Goal: Task Accomplishment & Management: Contribute content

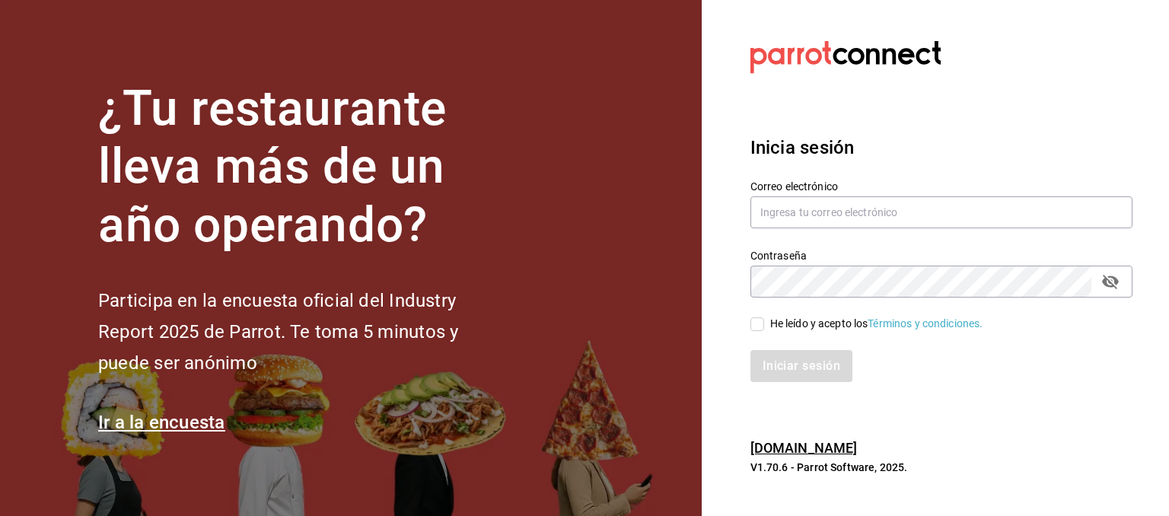
click at [550, 170] on section "¿Tu restaurante lleva más de un año operando? Participa en la encuesta oficial …" at bounding box center [350, 258] width 701 height 516
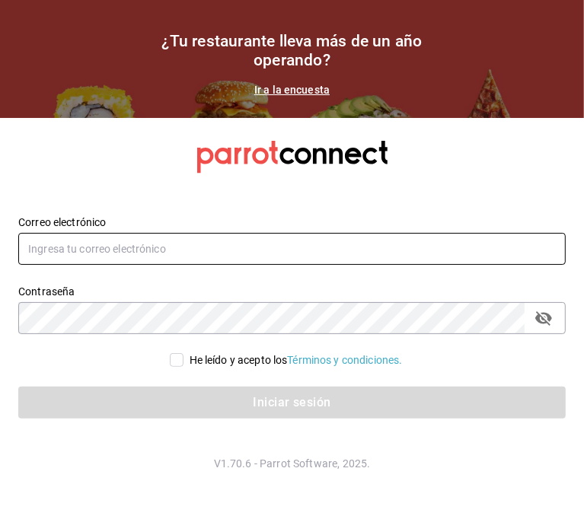
click at [128, 246] on input "text" at bounding box center [291, 249] width 547 height 32
click at [129, 253] on input "text" at bounding box center [291, 249] width 547 height 32
paste input "queagonia5@gmail.com"
type input "queagonia5@gmail.com"
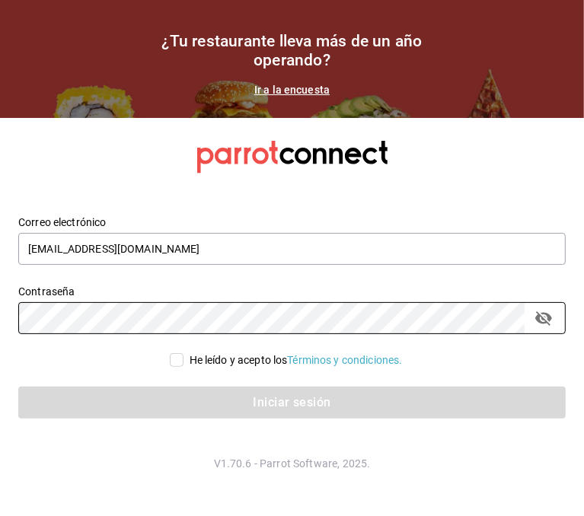
click at [189, 358] on div "He leído y acepto los Términos y condiciones." at bounding box center [295, 360] width 213 height 16
click at [183, 358] on input "He leído y acepto los Términos y condiciones." at bounding box center [177, 360] width 14 height 14
checkbox input "true"
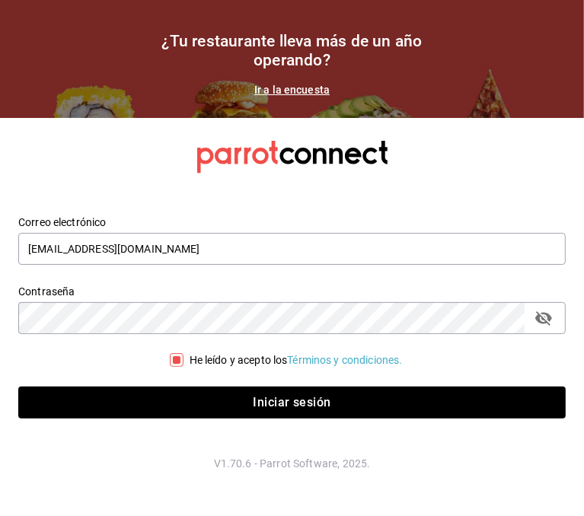
click at [549, 317] on icon "passwordField" at bounding box center [543, 318] width 17 height 14
click at [549, 317] on icon "passwordField" at bounding box center [543, 317] width 17 height 11
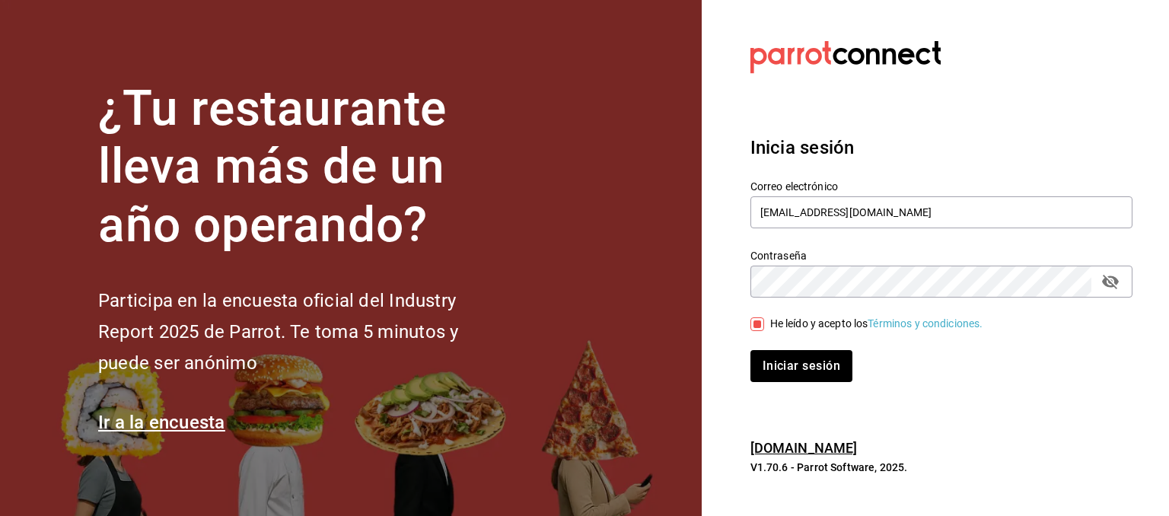
click at [750, 350] on button "Iniciar sesión" at bounding box center [801, 366] width 102 height 32
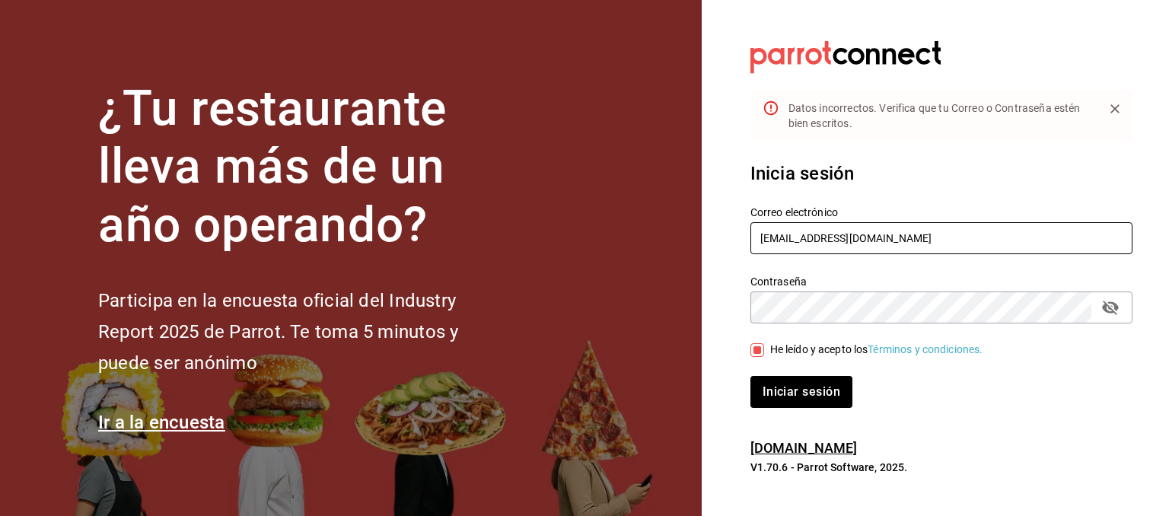
click at [893, 242] on input "queagonia5@gmail.com" at bounding box center [941, 238] width 382 height 32
click at [758, 233] on input "queagonia5@gmail.com" at bounding box center [941, 238] width 382 height 32
click at [704, 326] on section "Datos incorrectos. Verifica que tu Correo o Contraseña estén bien escritos. Ini…" at bounding box center [934, 258] width 467 height 516
click at [810, 384] on button "Iniciar sesión" at bounding box center [801, 392] width 103 height 32
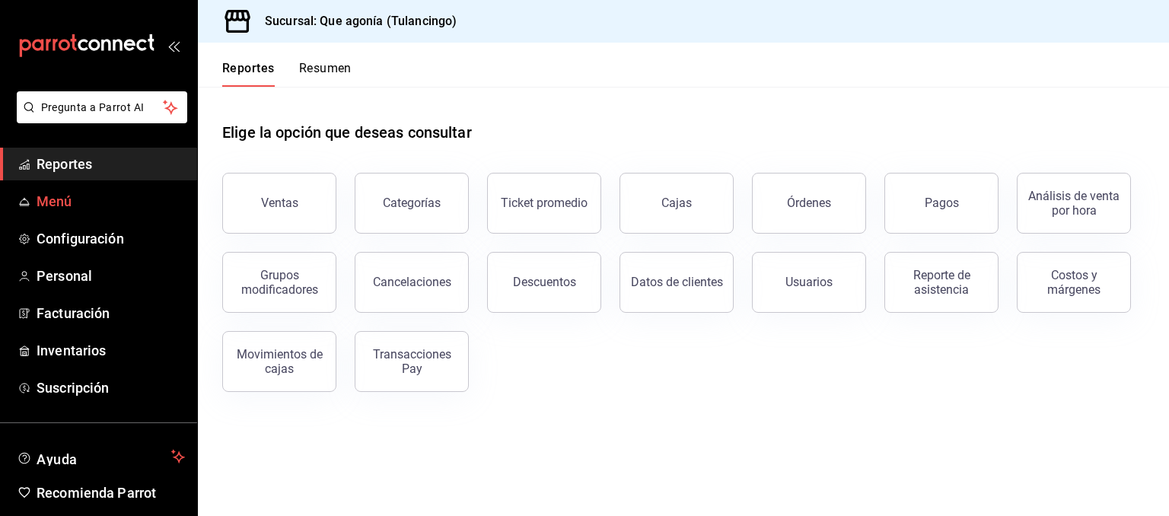
click at [479, 100] on div "Elige la opción que deseas consultar" at bounding box center [683, 121] width 922 height 68
click at [68, 202] on span "Menú" at bounding box center [111, 201] width 148 height 21
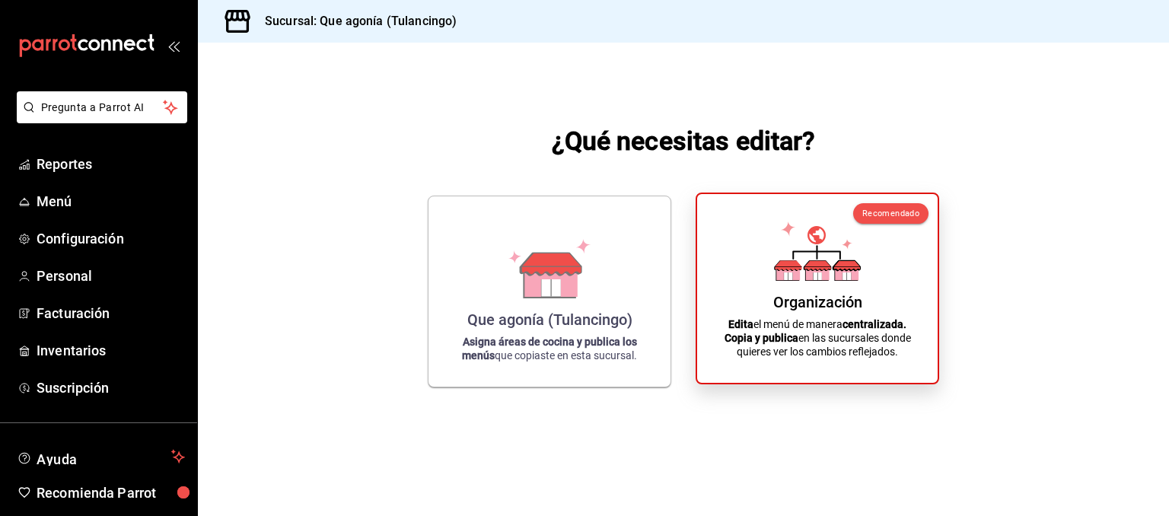
click at [851, 292] on div "Organización Edita el menú de manera centralizada. Copia y publica en las sucur…" at bounding box center [817, 288] width 204 height 164
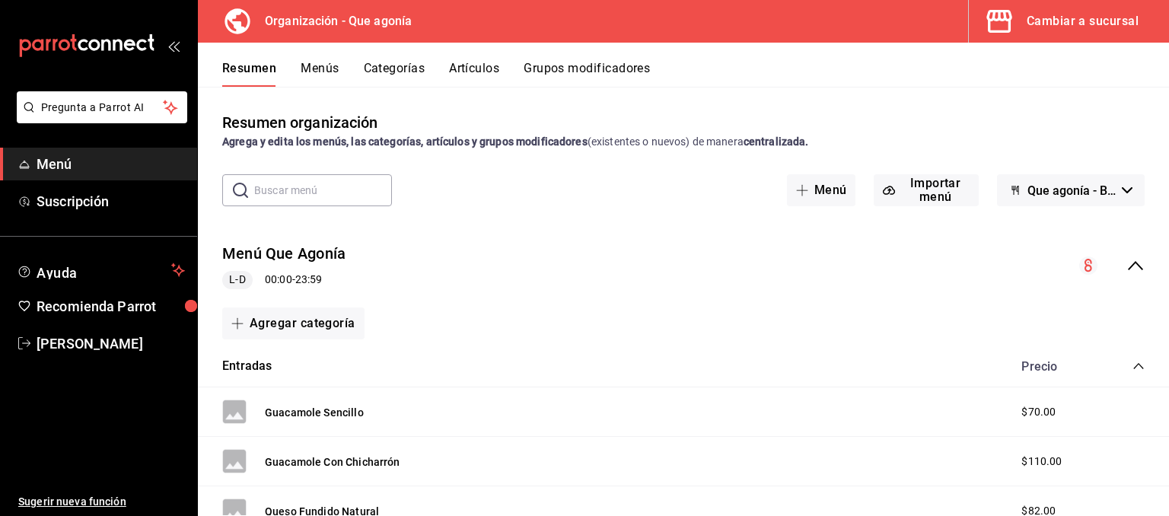
click at [659, 82] on div "Resumen Menús Categorías Artículos Grupos modificadores" at bounding box center [695, 74] width 946 height 26
click at [466, 65] on button "Artículos" at bounding box center [474, 74] width 50 height 26
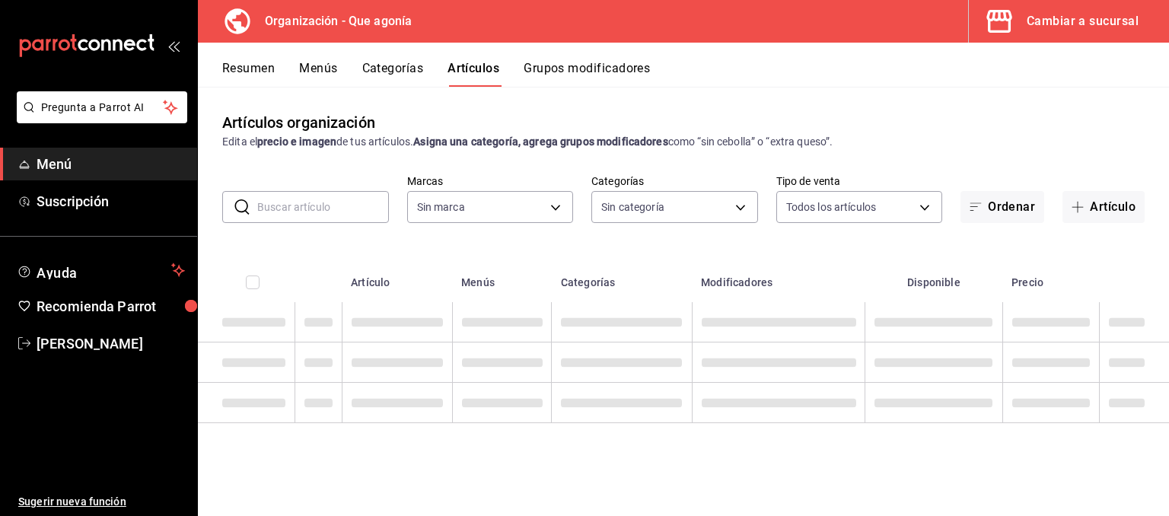
type input "aff9933b-d7ae-41ee-8bc9-88f66b34f7e4"
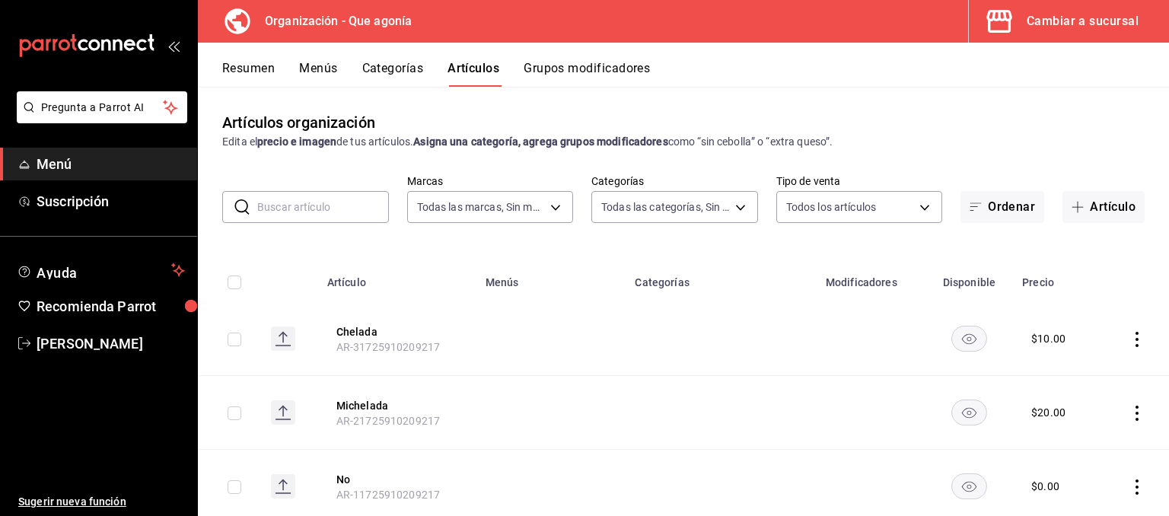
type input "08eb16e6-0e5e-4636-a53e-704705e80050,f8fa0c2e-277e-4c5b-a383-261e7f1890cc,38fcb…"
click at [339, 328] on button "Chelada" at bounding box center [397, 331] width 122 height 15
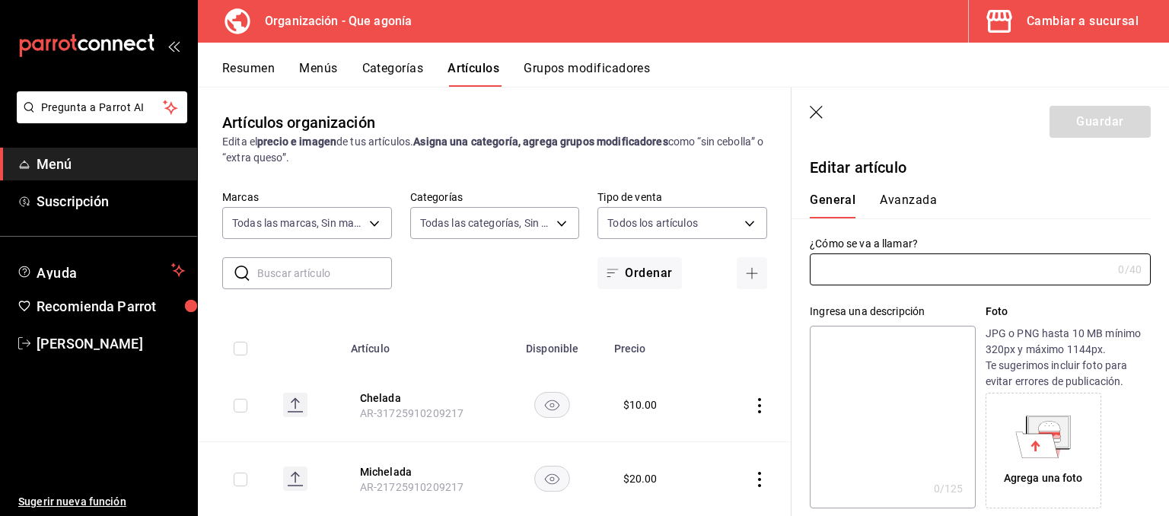
type input "Chelada"
type input "AR-31725910209217"
type input "$10.00"
click at [810, 111] on icon "button" at bounding box center [816, 113] width 15 height 15
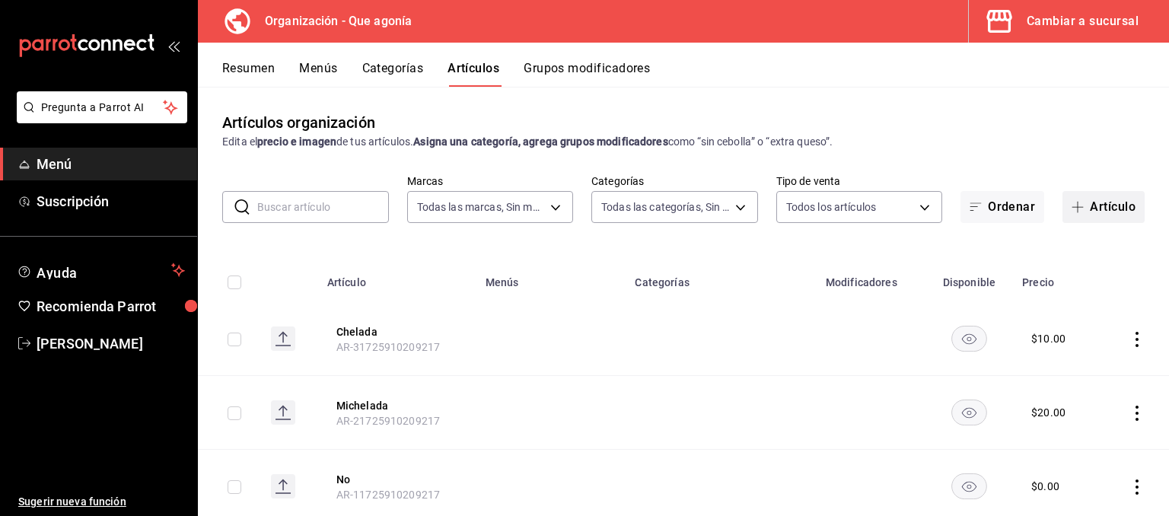
click at [1080, 205] on button "Artículo" at bounding box center [1103, 207] width 82 height 32
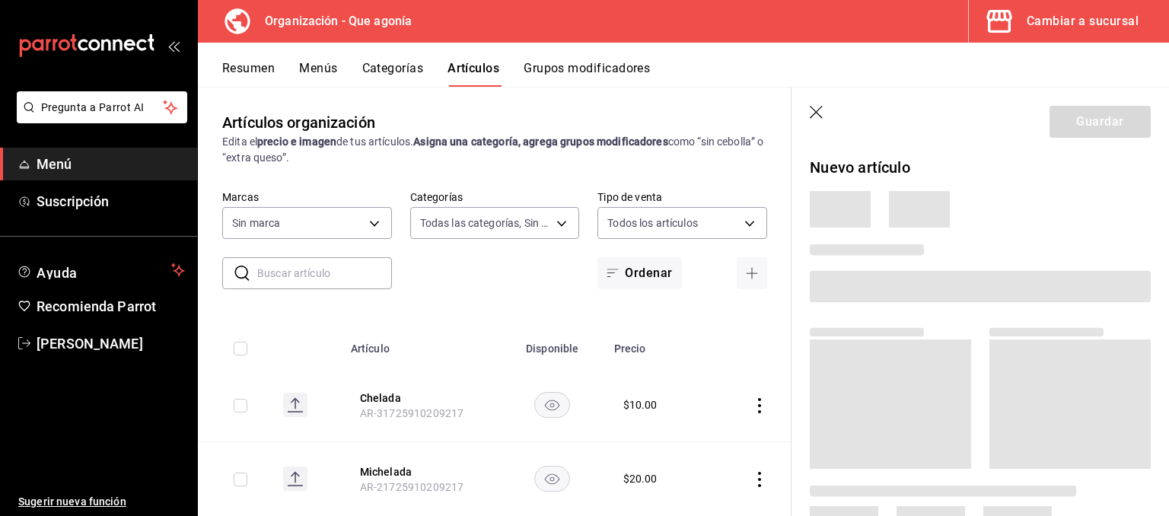
type input "08eb16e6-0e5e-4636-a53e-704705e80050,f8fa0c2e-277e-4c5b-a383-261e7f1890cc,38fcb…"
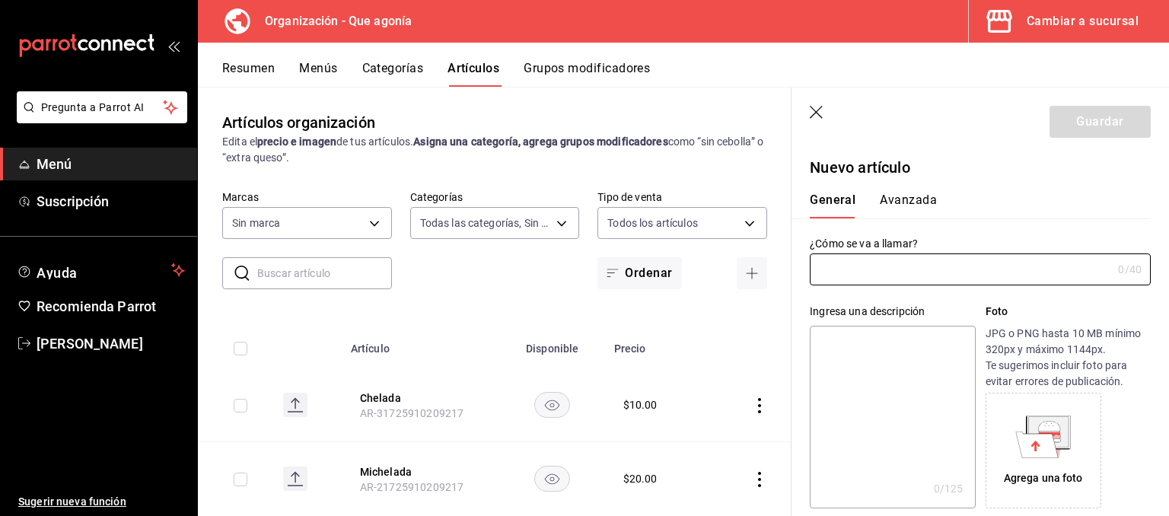
type input "aff9933b-d7ae-41ee-8bc9-88f66b34f7e4"
drag, startPoint x: 817, startPoint y: 113, endPoint x: 864, endPoint y: 123, distance: 48.4
click at [817, 113] on icon "button" at bounding box center [816, 113] width 15 height 15
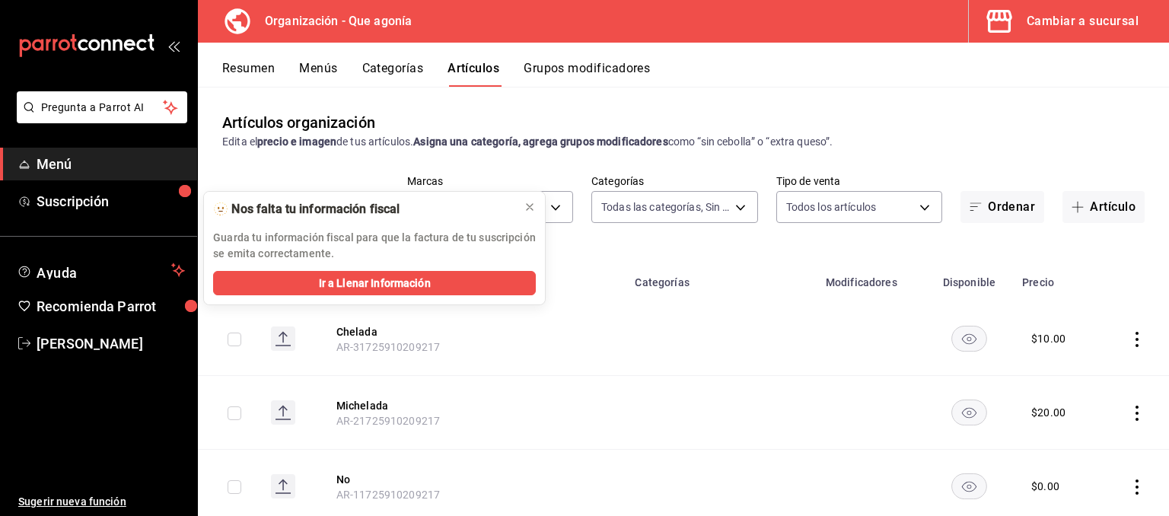
click at [1010, 27] on icon "button" at bounding box center [999, 21] width 30 height 30
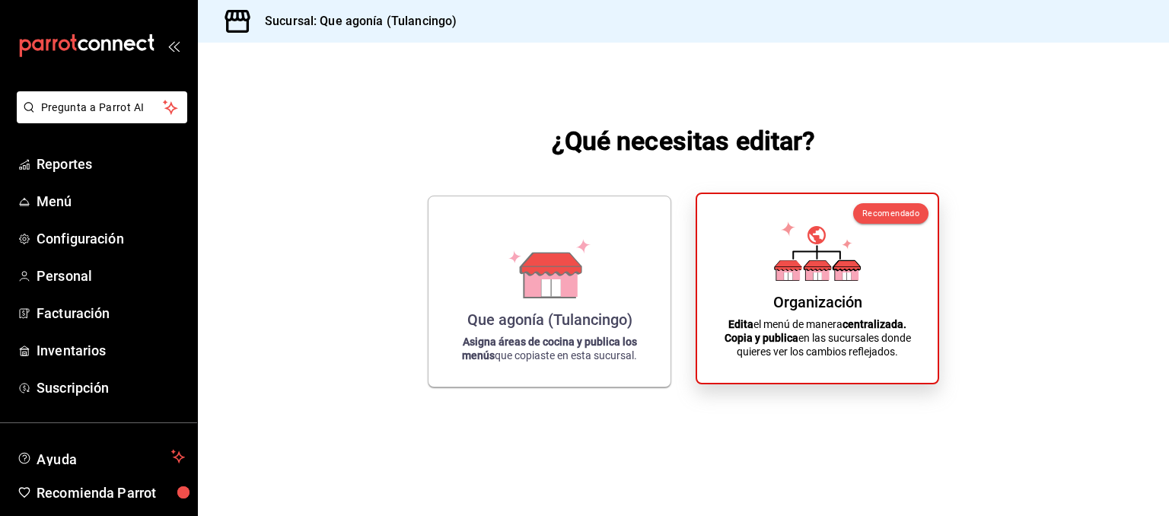
click at [809, 304] on div "Organización" at bounding box center [817, 302] width 89 height 18
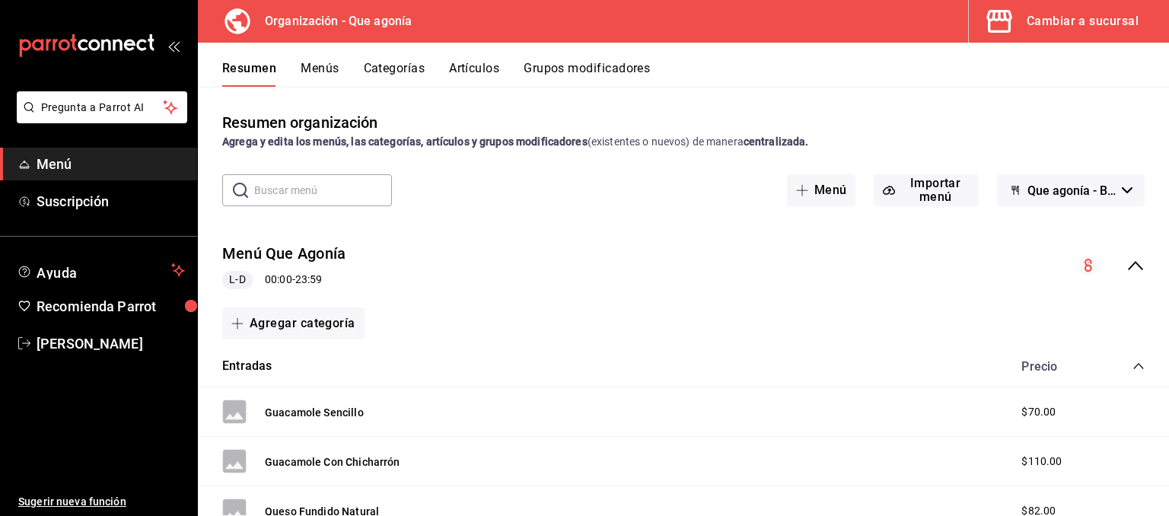
click at [475, 65] on button "Artículos" at bounding box center [474, 74] width 50 height 26
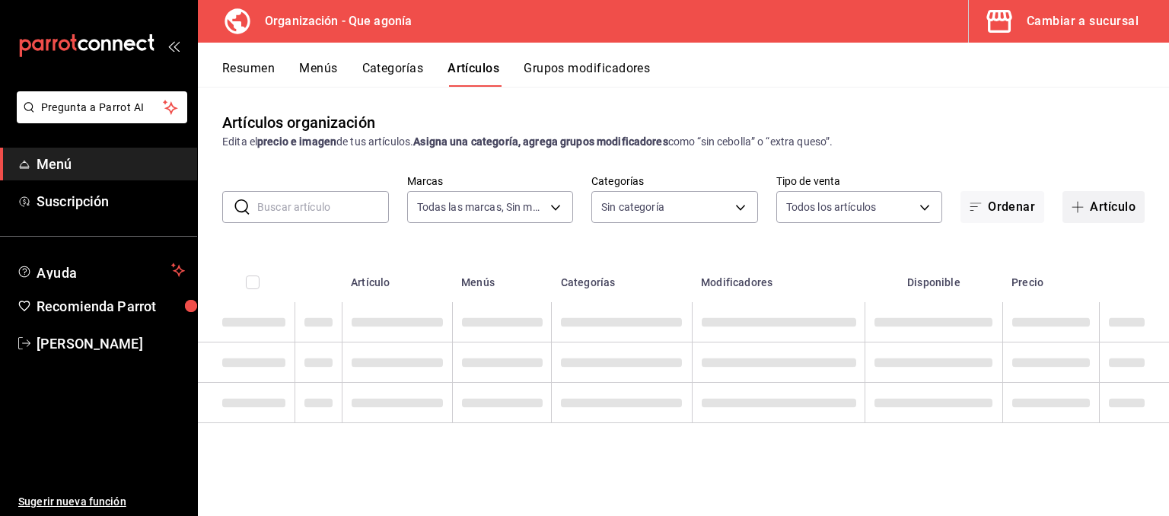
type input "aff9933b-d7ae-41ee-8bc9-88f66b34f7e4"
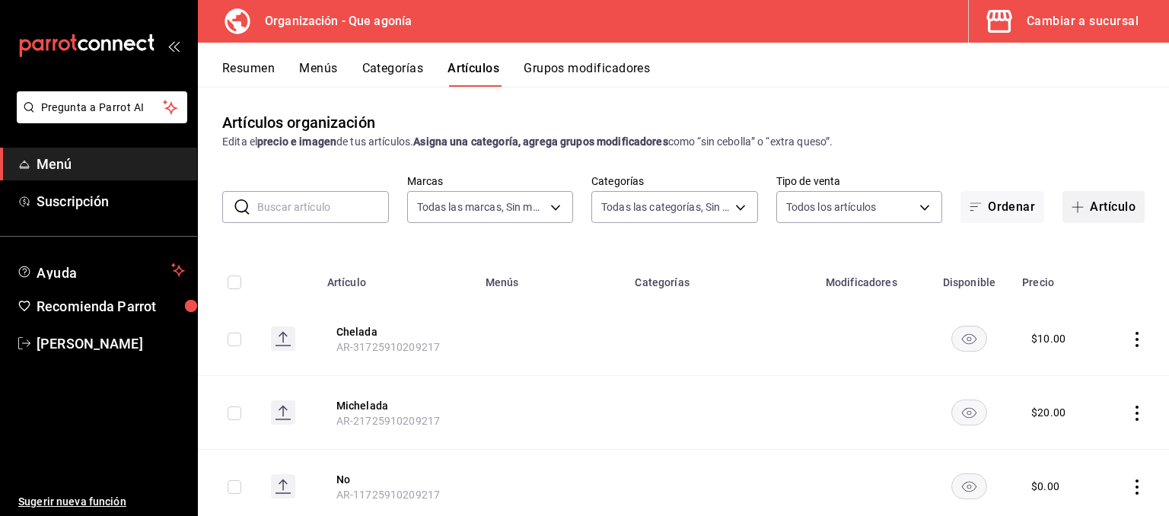
type input "08eb16e6-0e5e-4636-a53e-704705e80050,f8fa0c2e-277e-4c5b-a383-261e7f1890cc,38fcb…"
click at [1086, 210] on button "Artículo" at bounding box center [1103, 207] width 82 height 32
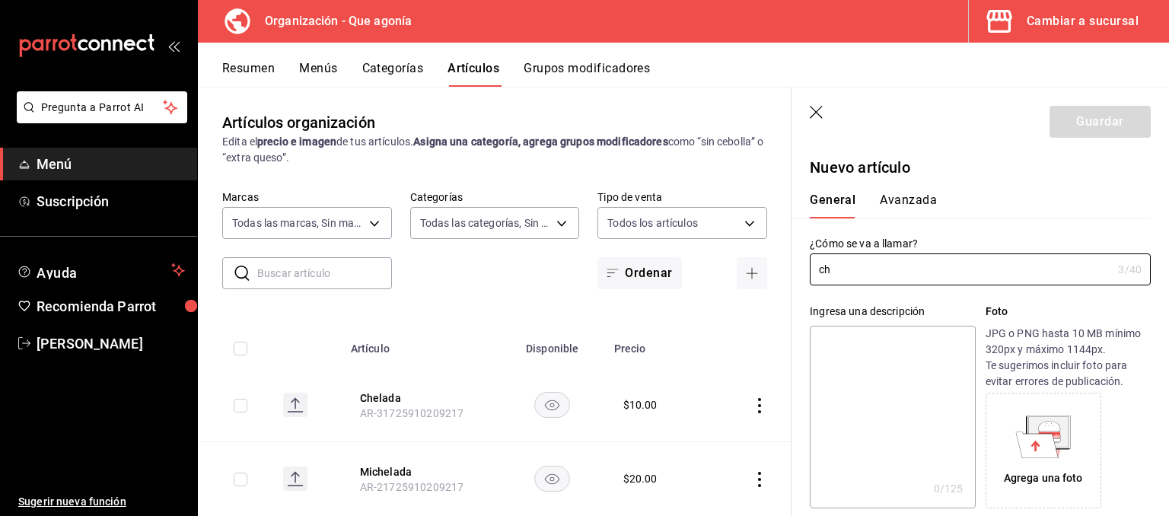
type input "c"
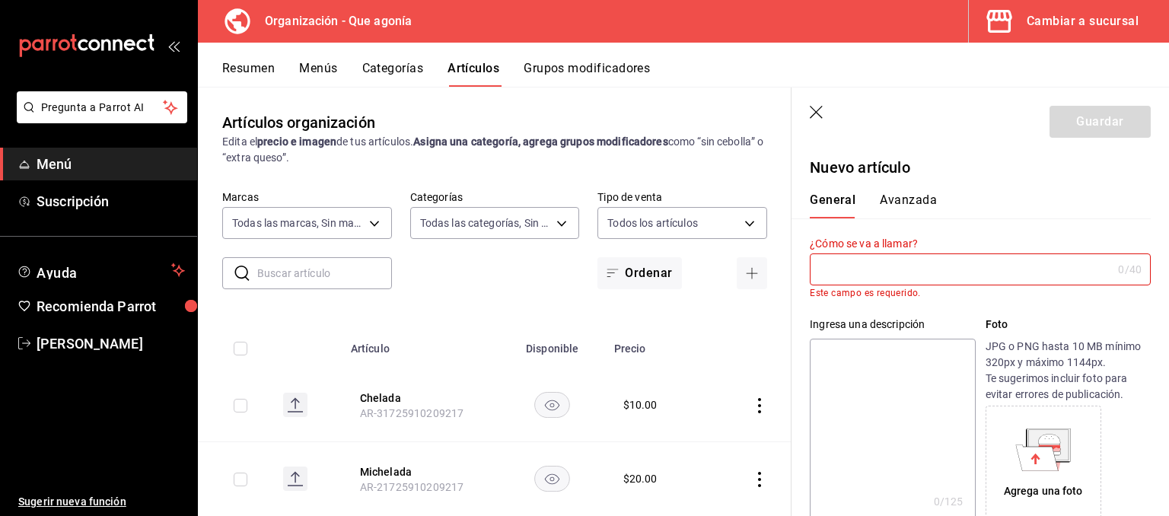
type input "C"
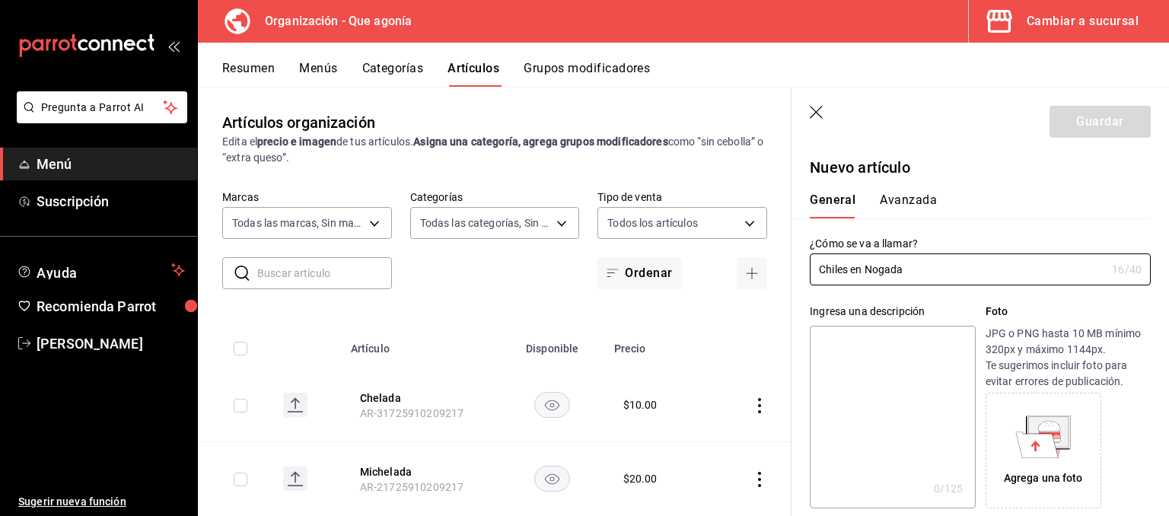
type input "Chiles en Nogada"
click at [1138, 424] on div "Agrega una foto" at bounding box center [1067, 451] width 165 height 116
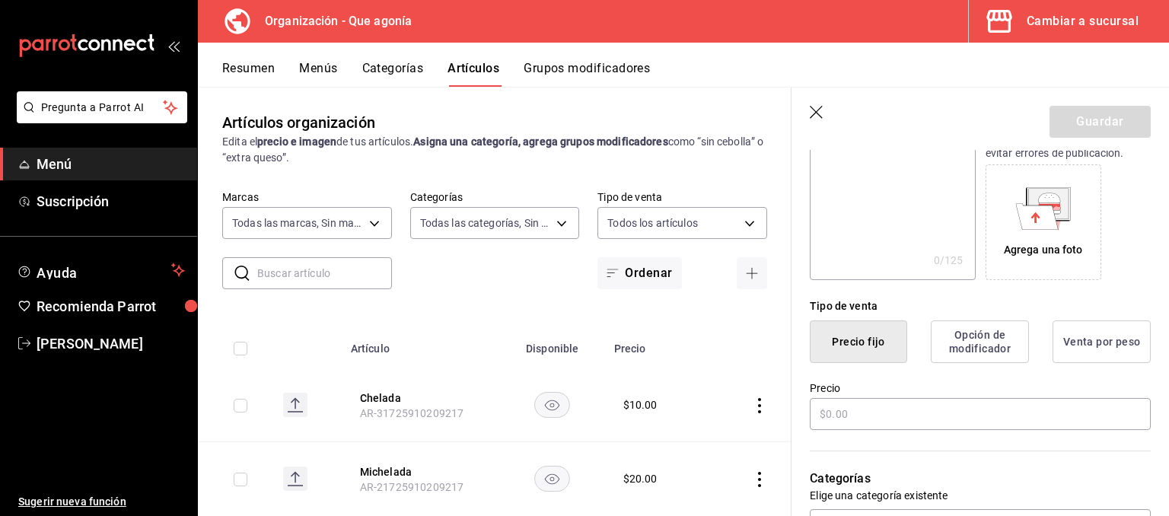
scroll to position [380, 0]
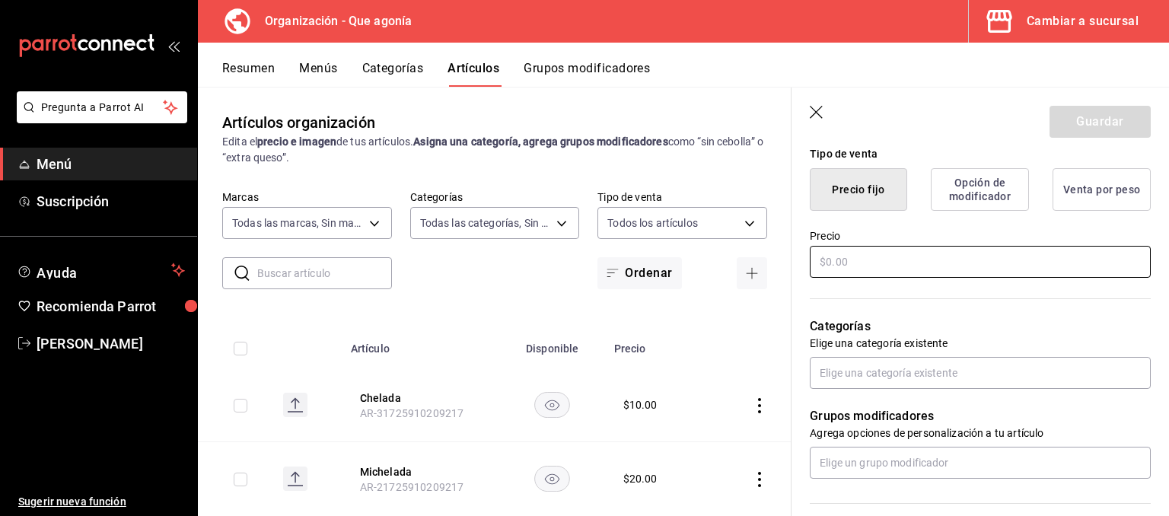
click at [867, 256] on input "text" at bounding box center [979, 262] width 341 height 32
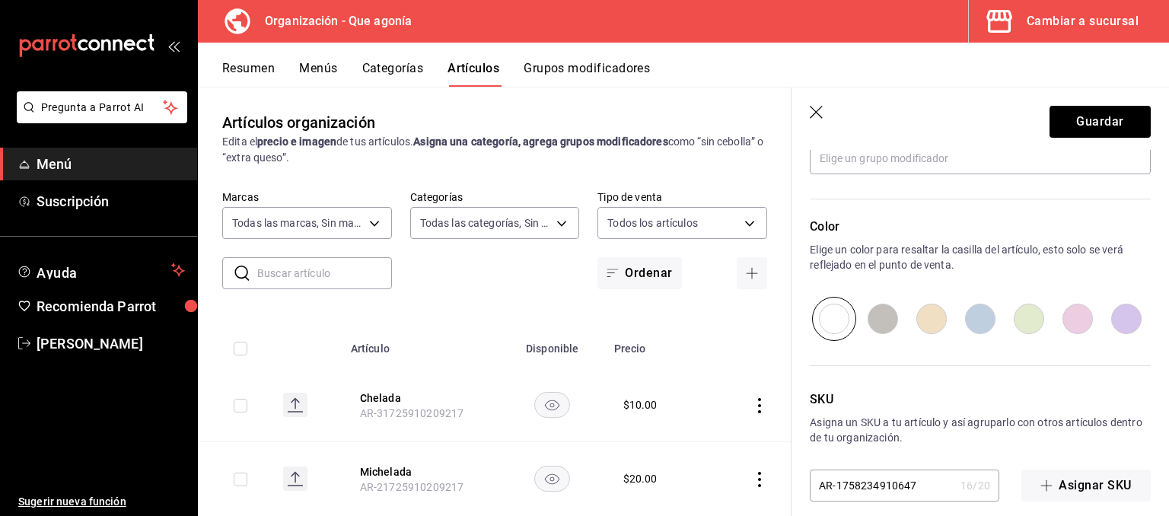
scroll to position [456, 0]
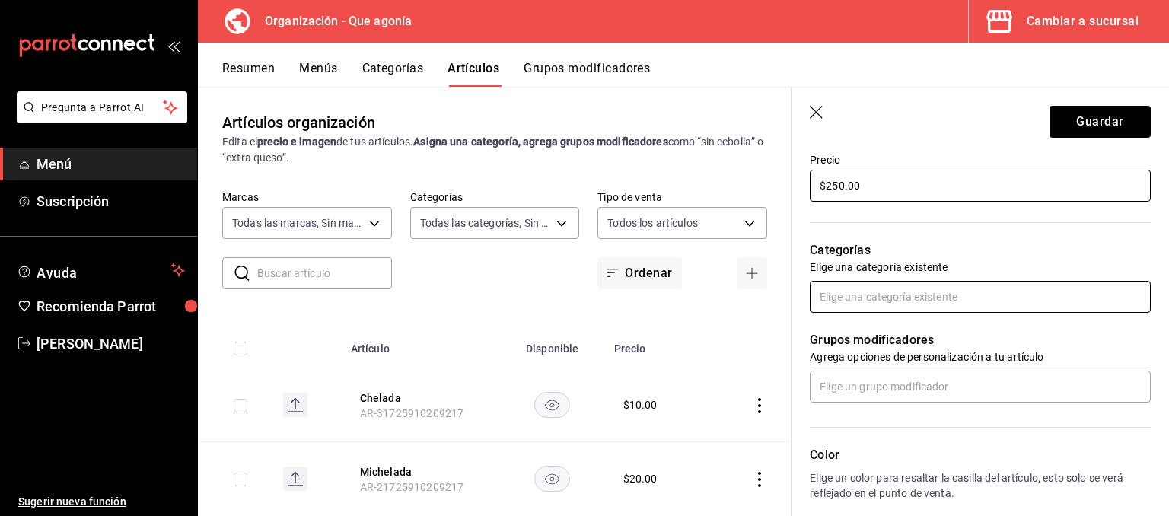
type input "$250.00"
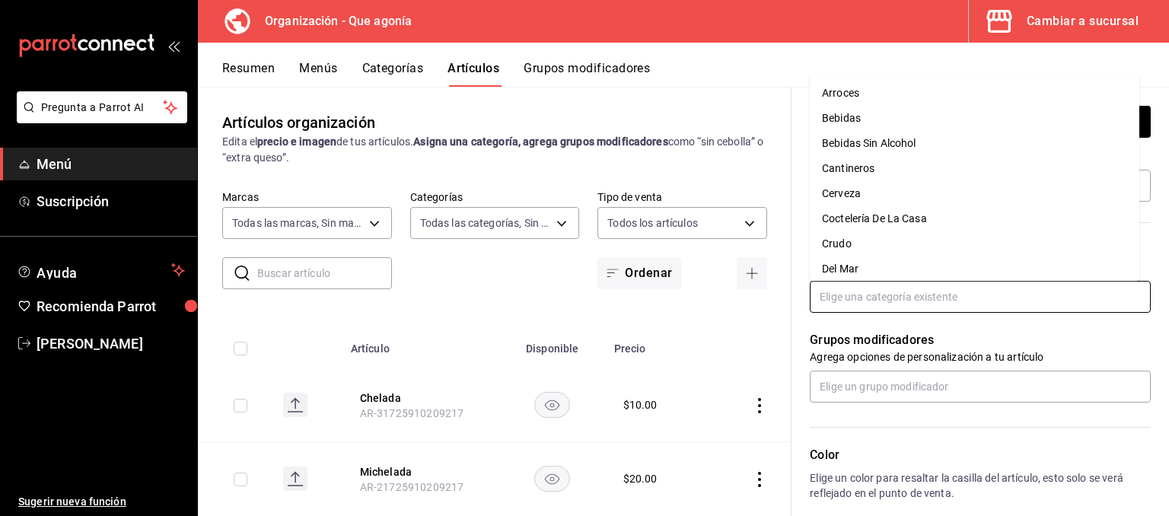
click at [917, 298] on input "text" at bounding box center [979, 297] width 341 height 32
click at [846, 95] on li "Arroces" at bounding box center [973, 93] width 329 height 25
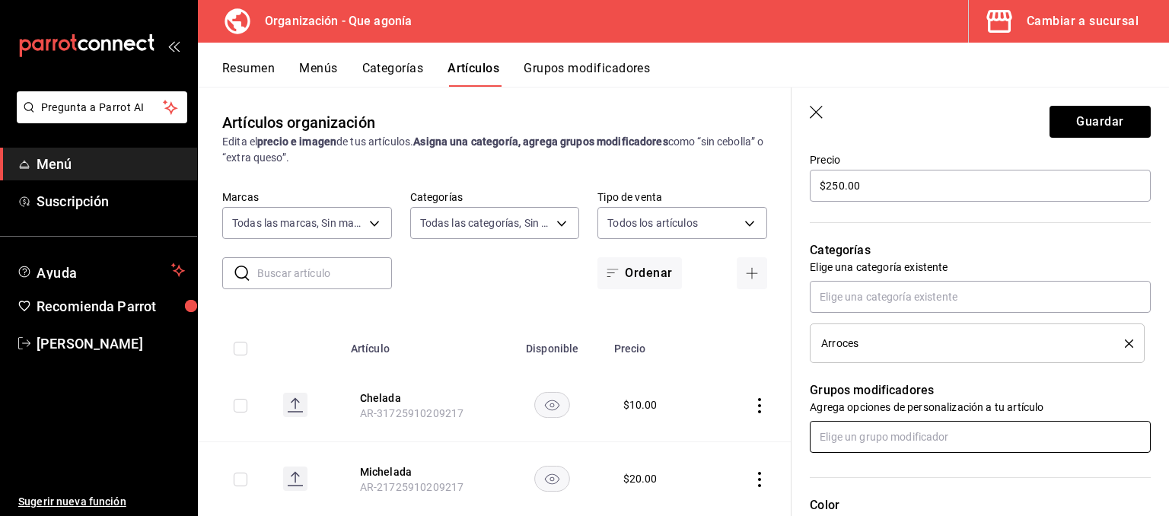
click at [853, 432] on input "text" at bounding box center [979, 437] width 341 height 32
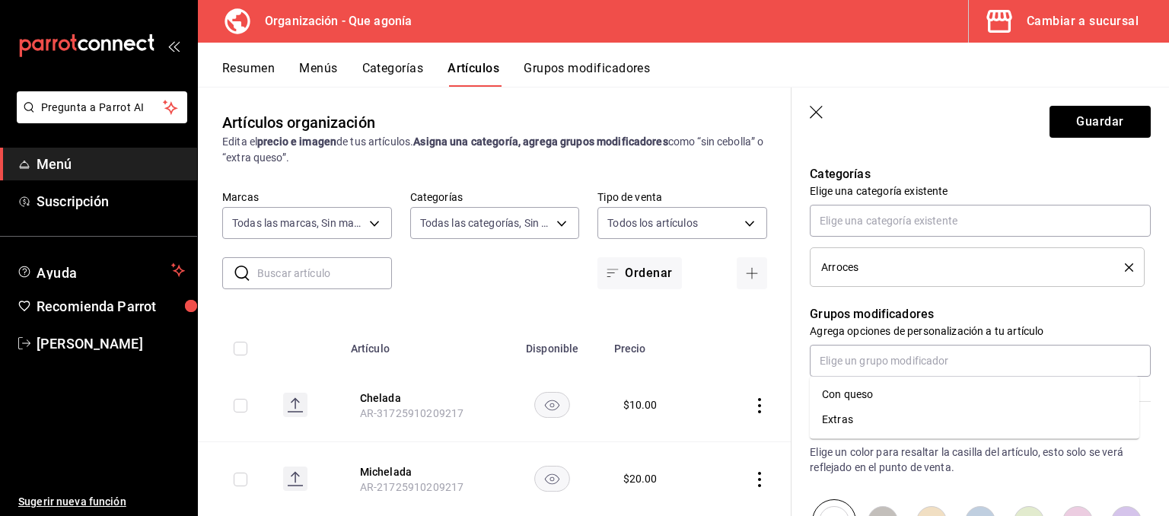
click at [964, 298] on div "Grupos modificadores Agrega opciones de personalización a tu artículo" at bounding box center [970, 332] width 359 height 90
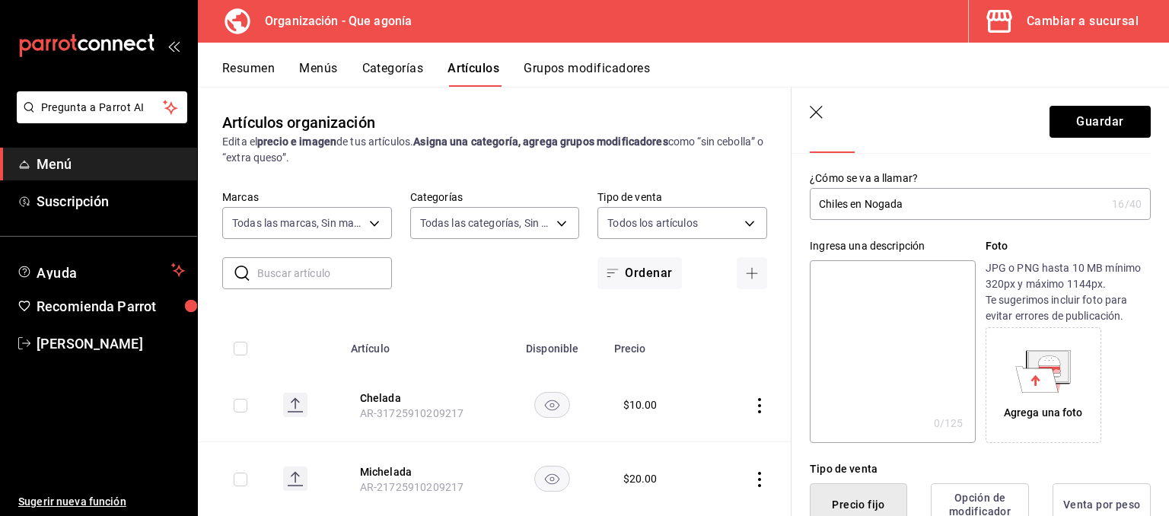
scroll to position [0, 0]
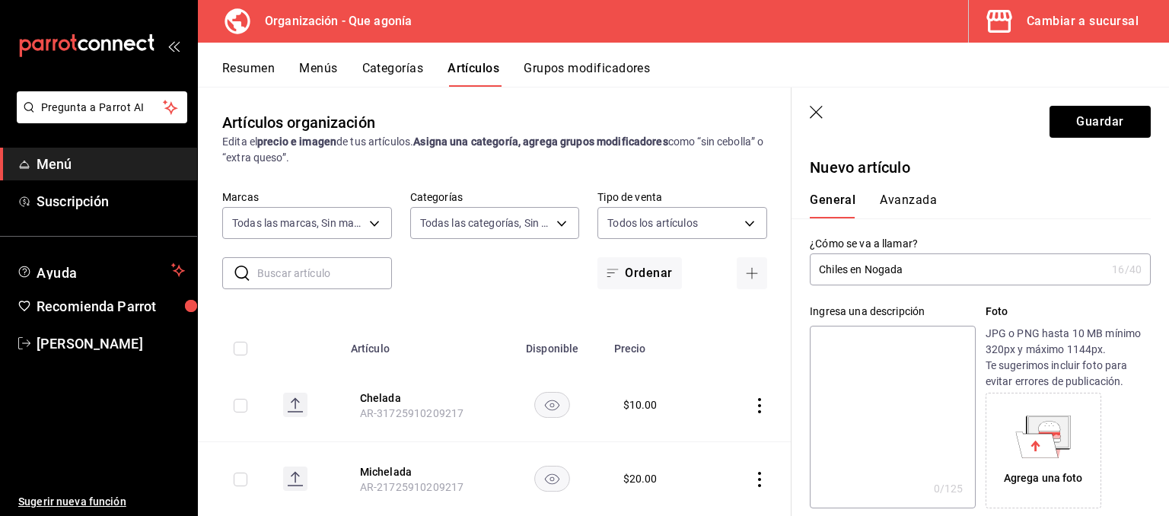
click at [900, 200] on button "Avanzada" at bounding box center [907, 205] width 57 height 26
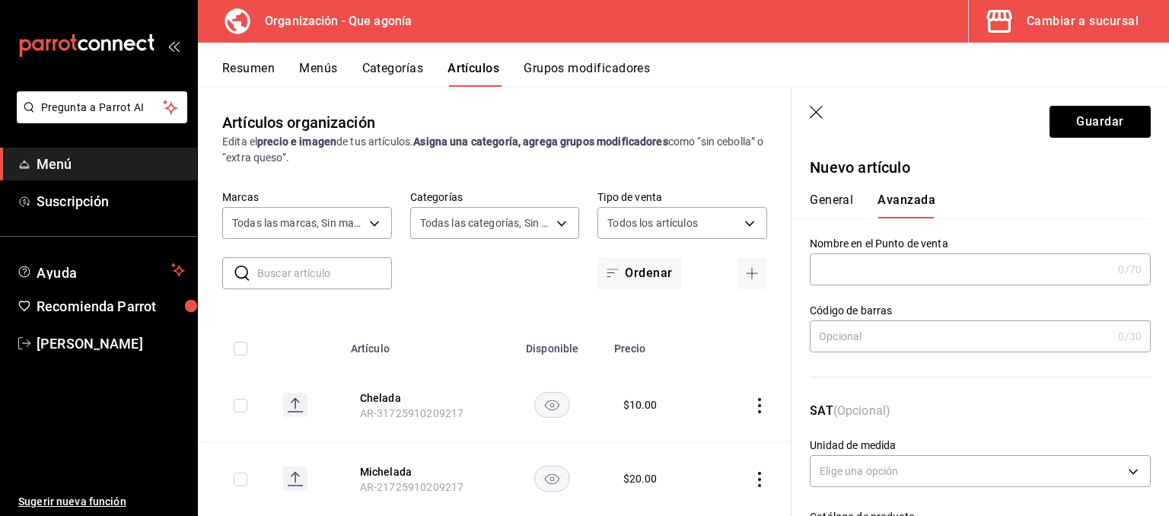
click at [857, 275] on input "text" at bounding box center [960, 269] width 302 height 30
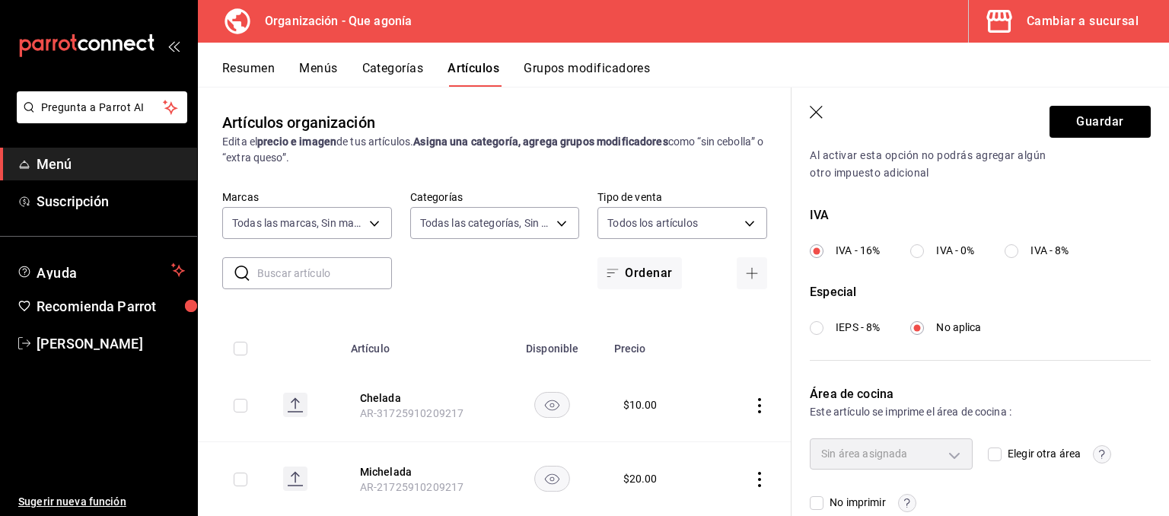
scroll to position [558, 0]
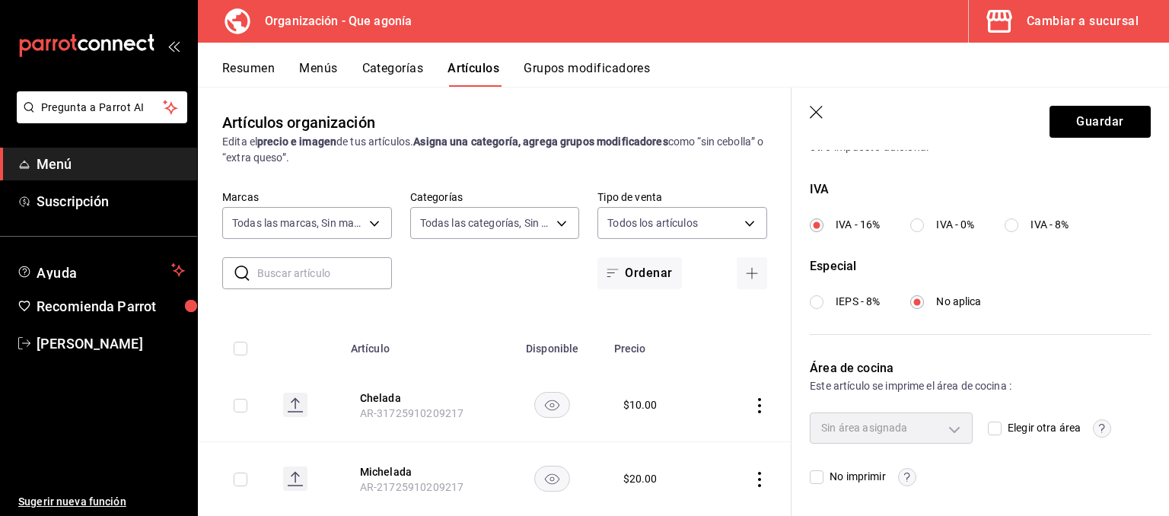
click at [987, 426] on input "Elegir otra área" at bounding box center [994, 428] width 14 height 14
checkbox input "true"
click at [933, 427] on body "Pregunta a Parrot AI Menú Suscripción Ayuda Recomienda Parrot [PERSON_NAME] Sug…" at bounding box center [584, 258] width 1169 height 516
click at [843, 472] on li "Cocina" at bounding box center [887, 476] width 155 height 31
type input "6703ce12-19e1-4e1a-a590-8c3cd563f45a"
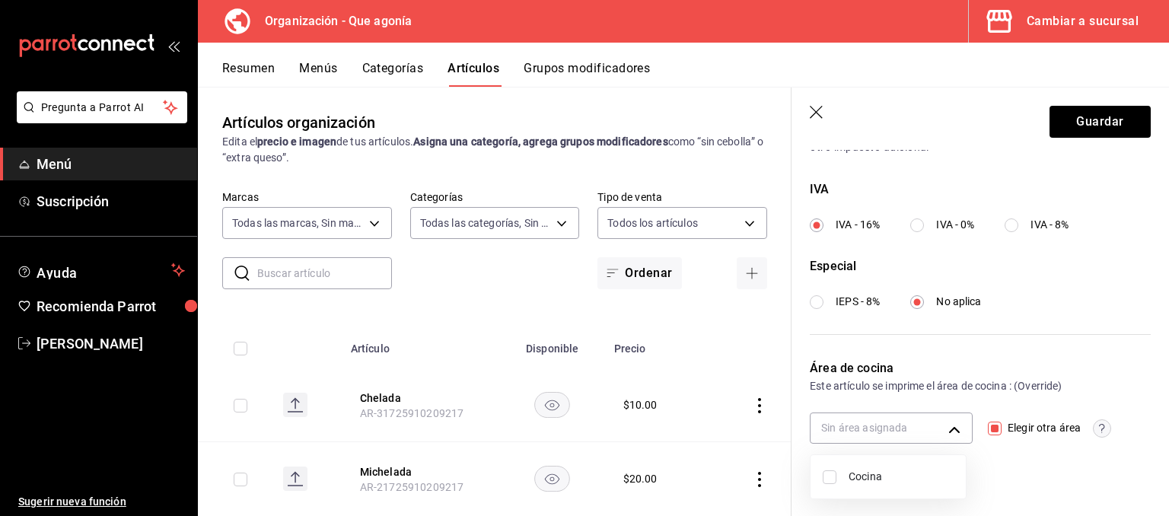
checkbox input "true"
click at [897, 470] on span "Cocina" at bounding box center [900, 477] width 105 height 16
checkbox input "false"
click at [954, 428] on div at bounding box center [584, 258] width 1169 height 516
click at [1004, 427] on span "Elegir otra área" at bounding box center [1040, 428] width 79 height 16
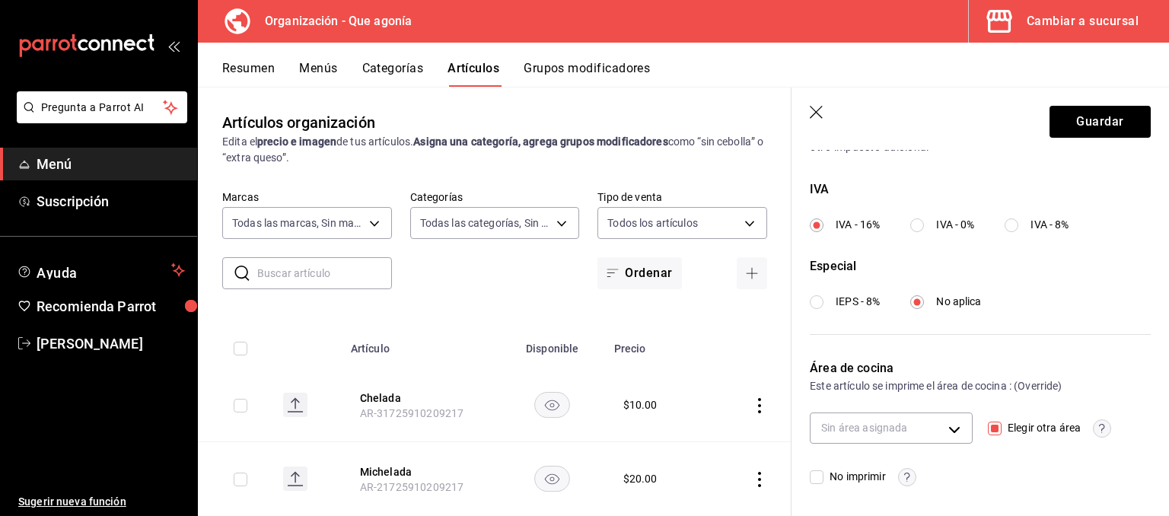
click at [1001, 427] on input "Elegir otra área" at bounding box center [994, 428] width 14 height 14
click at [952, 424] on div "Sin área asignada" at bounding box center [890, 427] width 163 height 30
drag, startPoint x: 980, startPoint y: 424, endPoint x: 991, endPoint y: 424, distance: 11.4
click at [982, 424] on div "Sin área asignada Elegir otra área No imprimir" at bounding box center [979, 448] width 341 height 73
click at [991, 424] on input "Elegir otra área" at bounding box center [994, 428] width 14 height 14
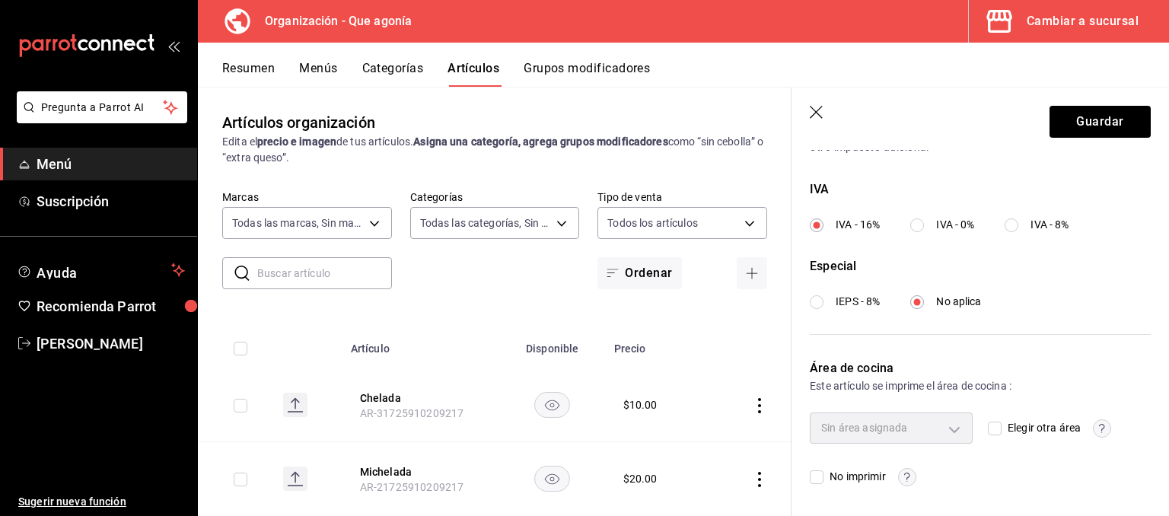
checkbox input "true"
click at [949, 425] on body "Pregunta a Parrot AI Menú Suscripción Ayuda Recomienda Parrot [PERSON_NAME] Sug…" at bounding box center [584, 258] width 1169 height 516
click at [883, 480] on span "Cocina" at bounding box center [900, 477] width 105 height 16
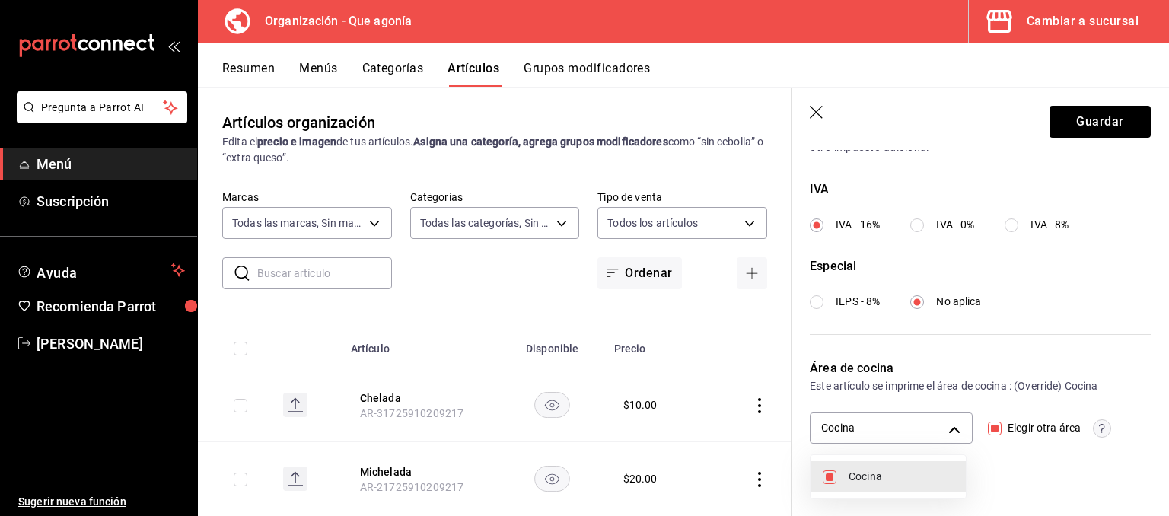
type input "6703ce12-19e1-4e1a-a590-8c3cd563f45a"
checkbox input "true"
click at [1006, 478] on div at bounding box center [584, 258] width 1169 height 516
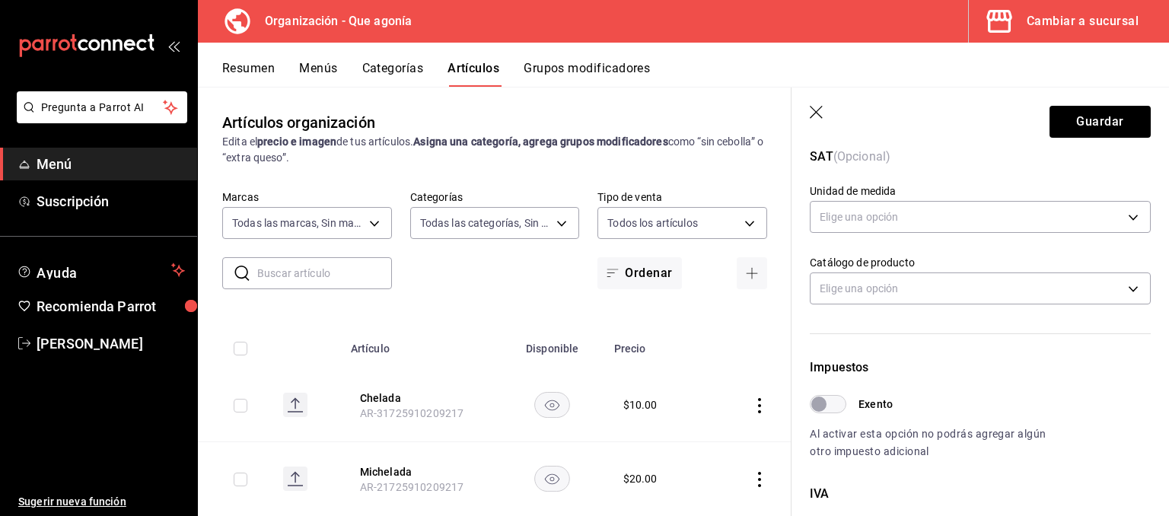
scroll to position [178, 0]
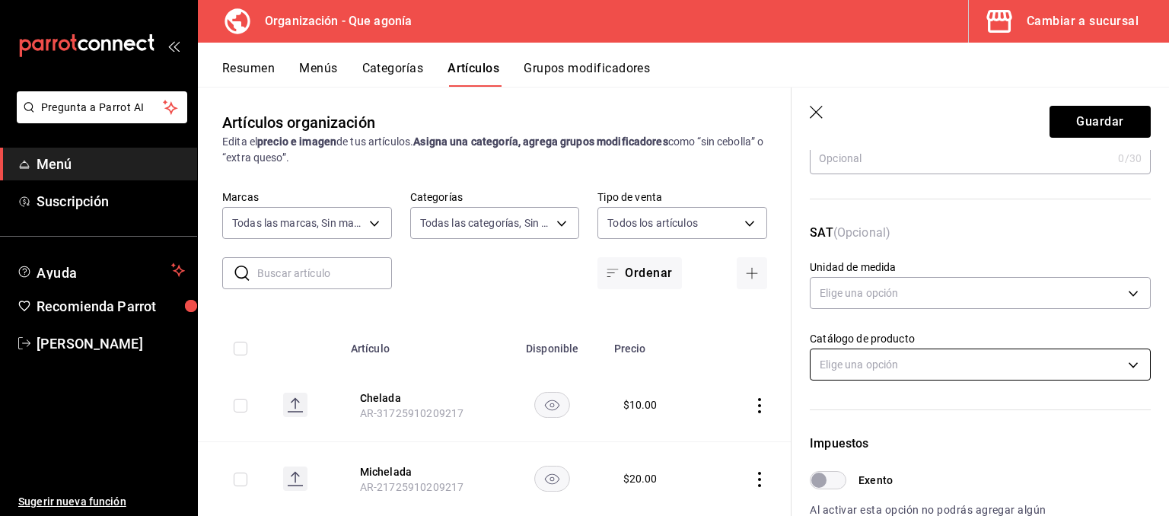
click at [898, 358] on body "Pregunta a Parrot AI Menú Suscripción Ayuda Recomienda Parrot [PERSON_NAME] Sug…" at bounding box center [584, 258] width 1169 height 516
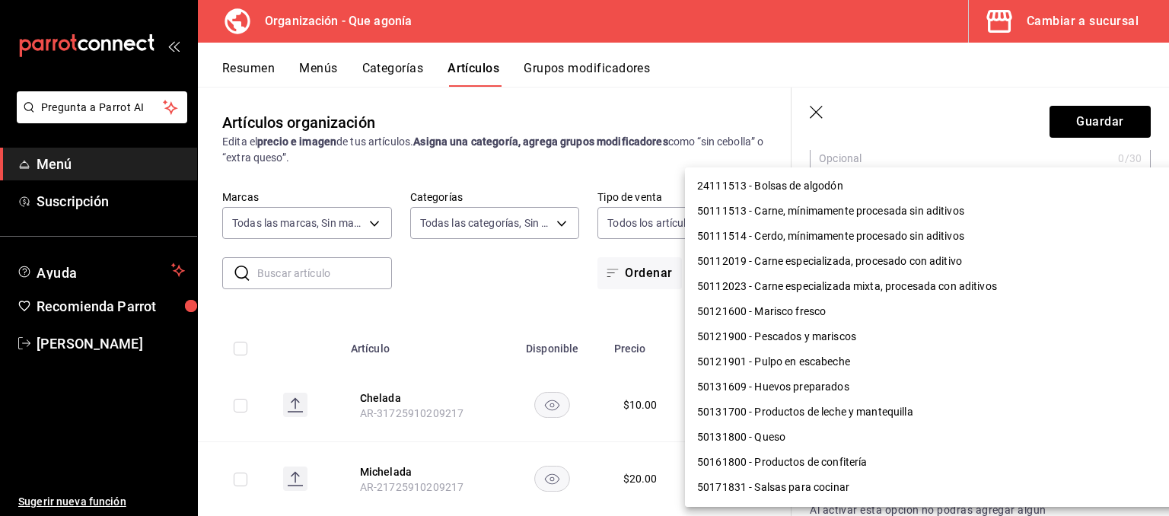
click at [943, 122] on div at bounding box center [584, 258] width 1169 height 516
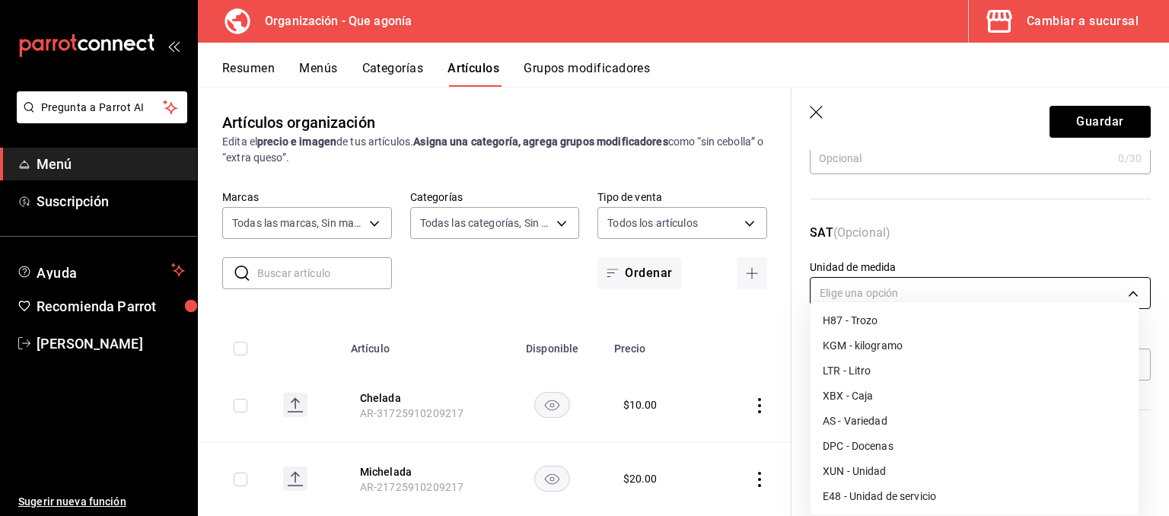
click at [924, 287] on body "Pregunta a Parrot AI Menú Suscripción Ayuda Recomienda Parrot [PERSON_NAME] Sug…" at bounding box center [584, 258] width 1169 height 516
click at [907, 147] on div at bounding box center [584, 258] width 1169 height 516
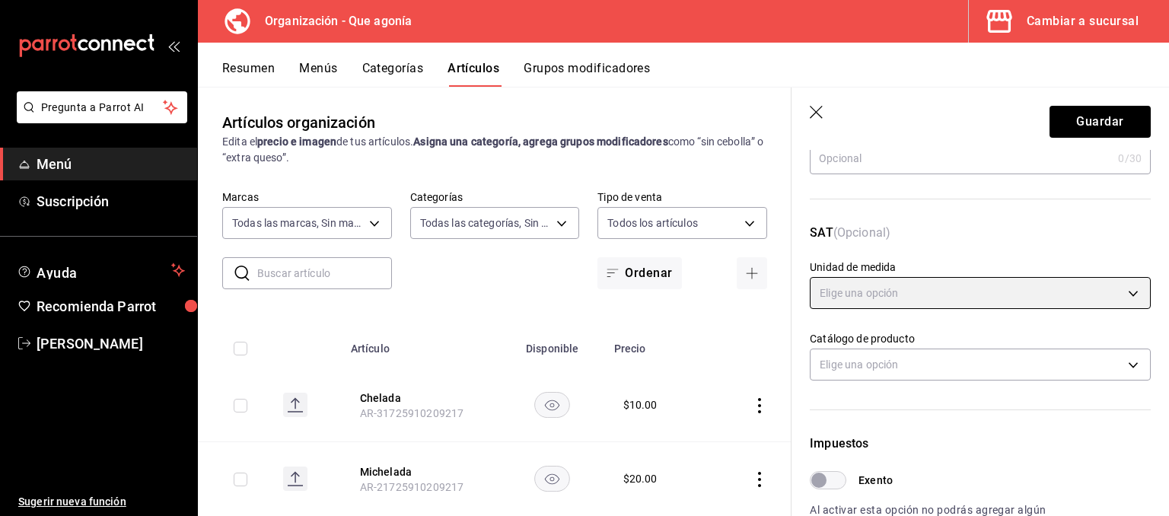
scroll to position [0, 0]
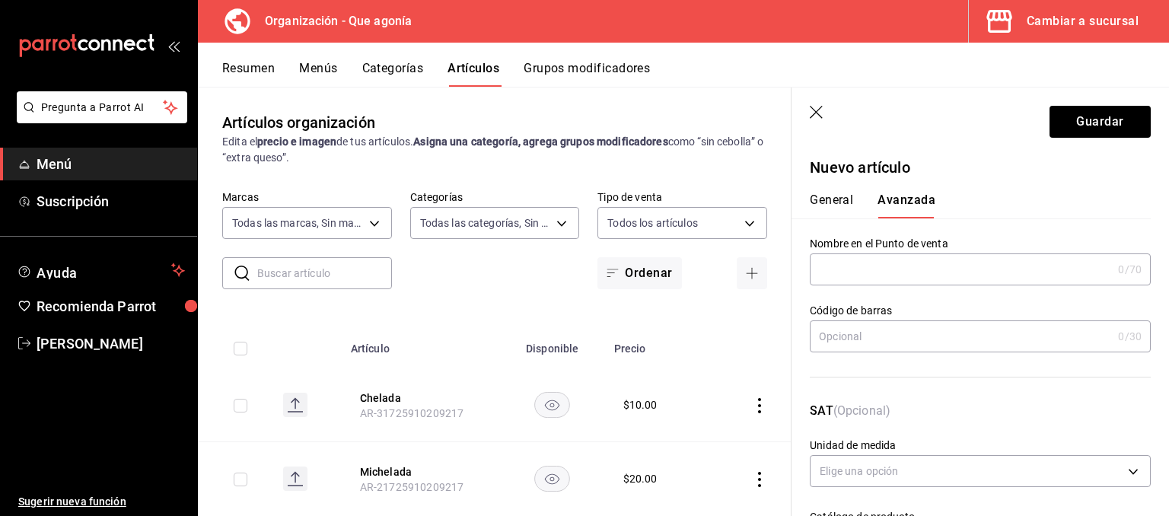
click at [844, 203] on button "General" at bounding box center [830, 205] width 43 height 26
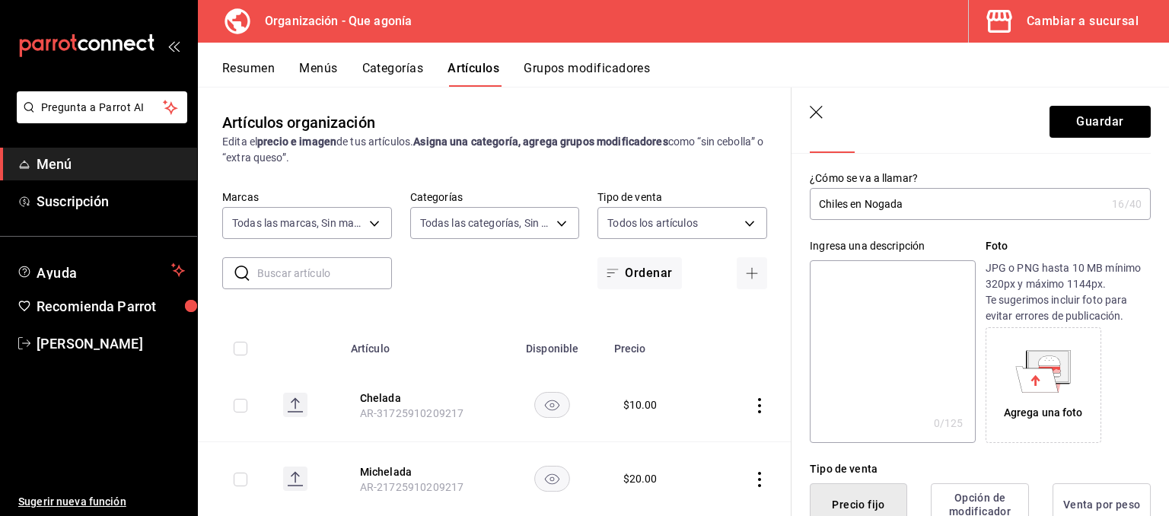
scroll to position [294, 0]
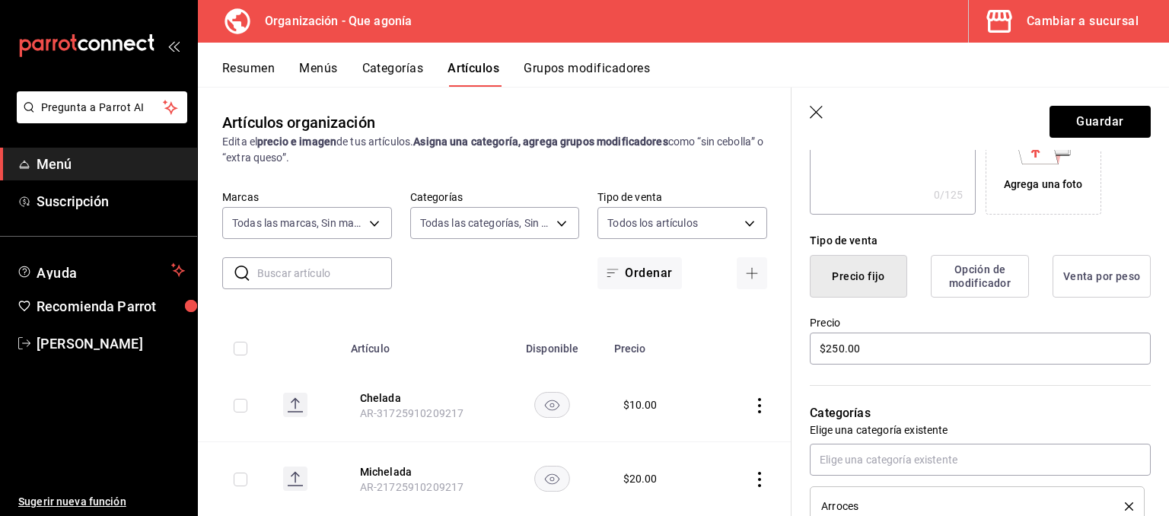
click at [969, 255] on button "Opción de modificador" at bounding box center [979, 276] width 98 height 43
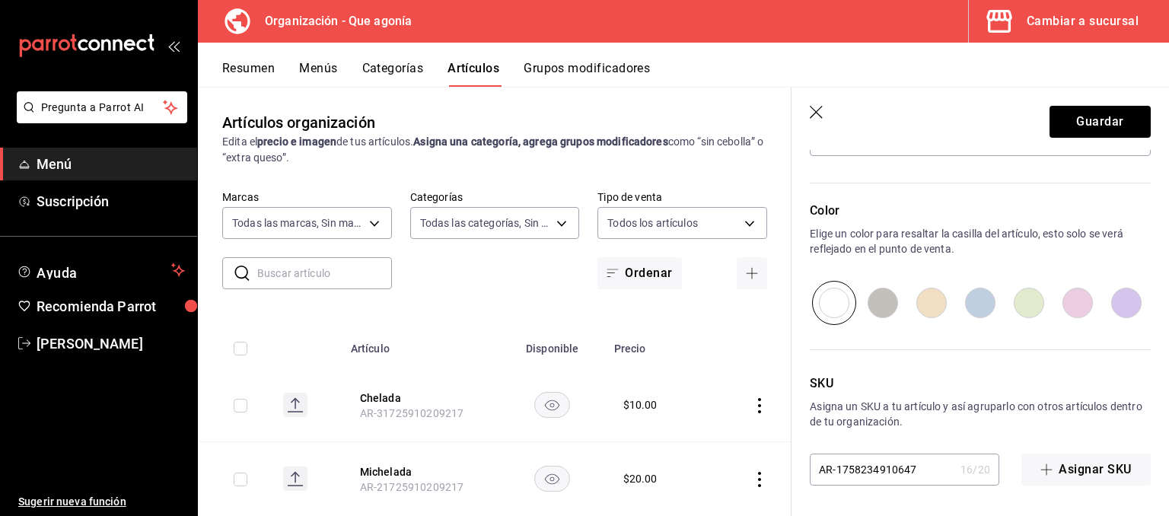
scroll to position [198, 0]
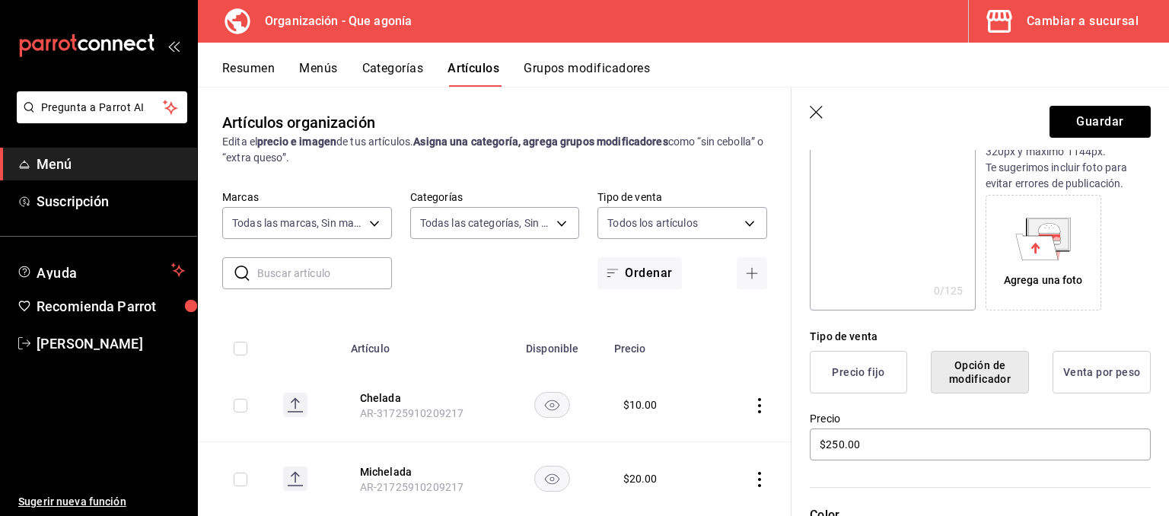
click at [1097, 366] on button "Venta por peso" at bounding box center [1101, 372] width 98 height 43
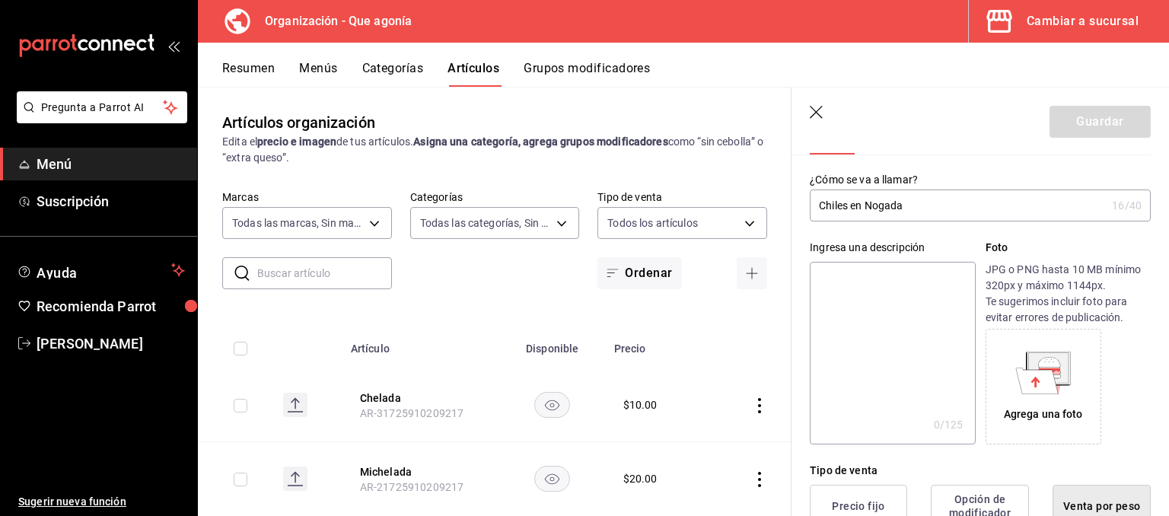
scroll to position [0, 0]
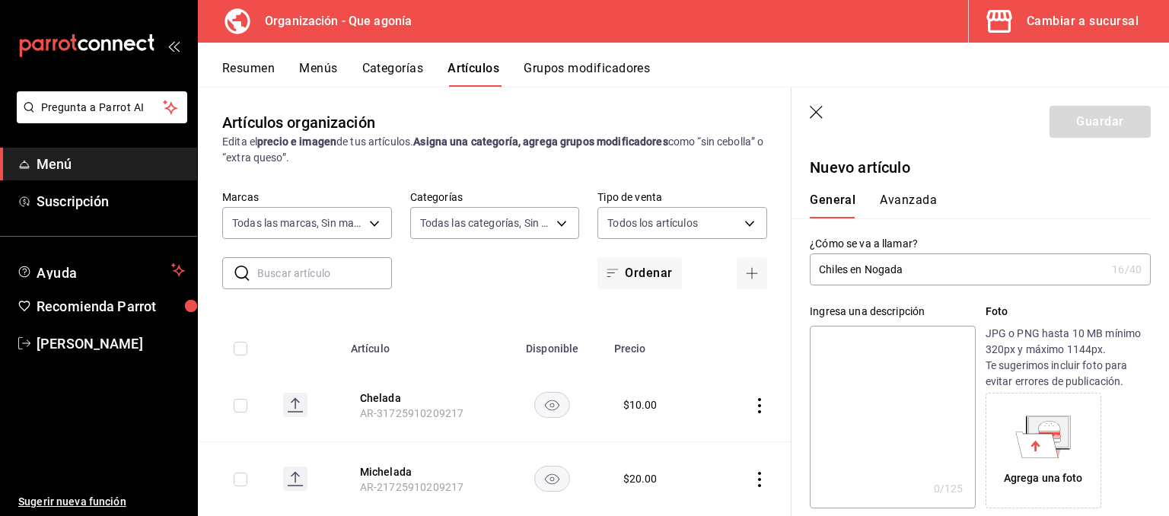
click at [911, 195] on button "Avanzada" at bounding box center [907, 205] width 57 height 26
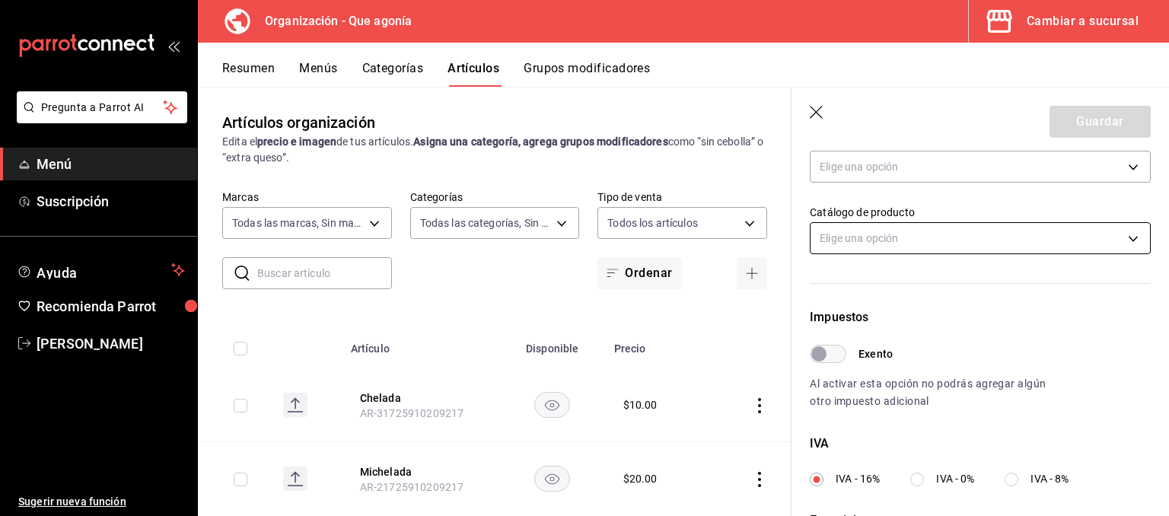
scroll to position [558, 0]
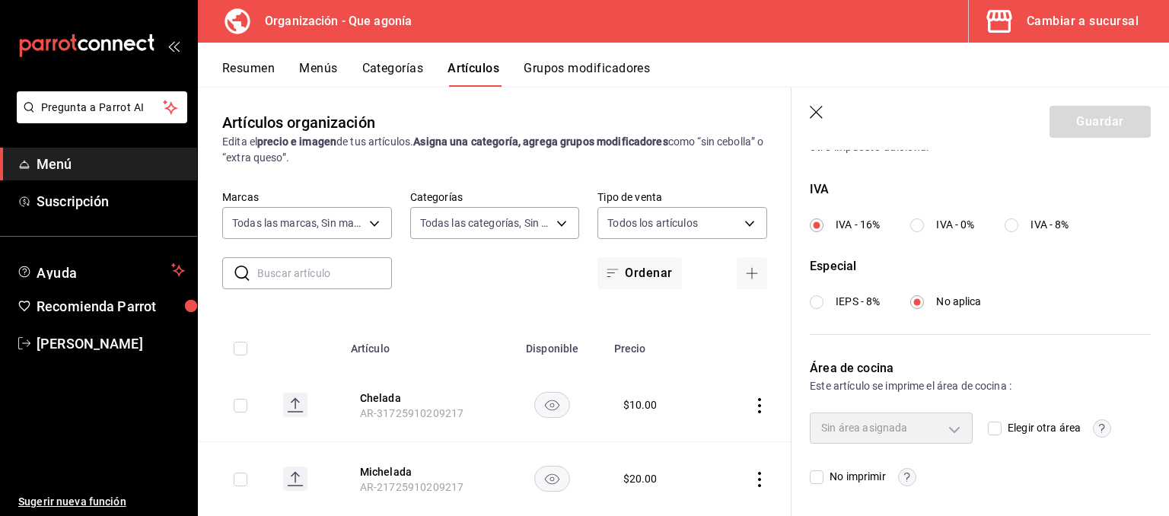
click at [987, 430] on input "Elegir otra área" at bounding box center [994, 428] width 14 height 14
checkbox input "true"
click at [928, 430] on body "Pregunta a Parrot AI Menú Suscripción Ayuda Recomienda Parrot [PERSON_NAME] Sug…" at bounding box center [584, 258] width 1169 height 516
click at [857, 472] on span "Cocina" at bounding box center [900, 477] width 105 height 16
type input "6703ce12-19e1-4e1a-a590-8c3cd563f45a"
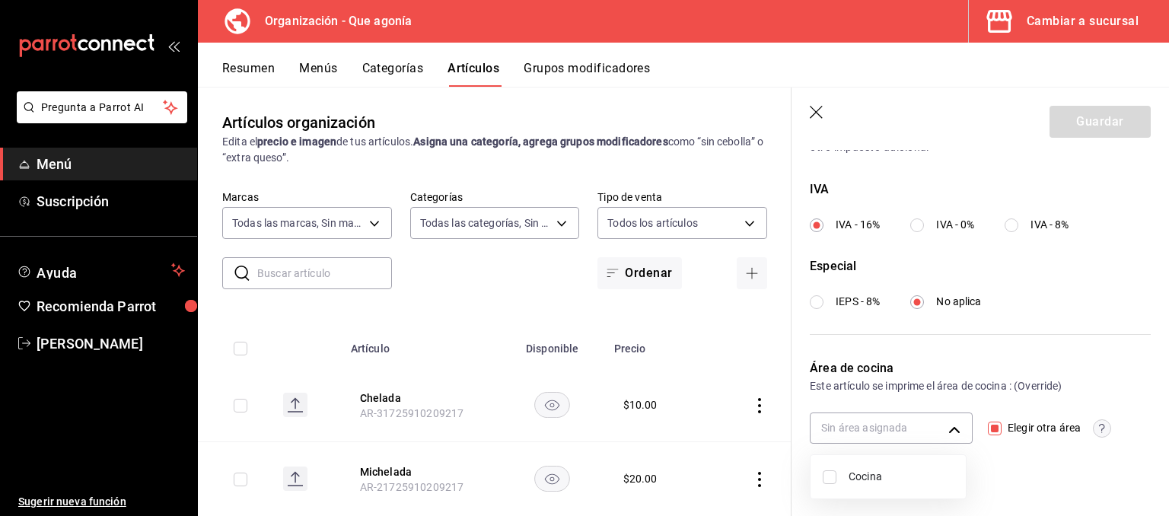
checkbox input "true"
click at [1008, 471] on div at bounding box center [584, 258] width 1169 height 516
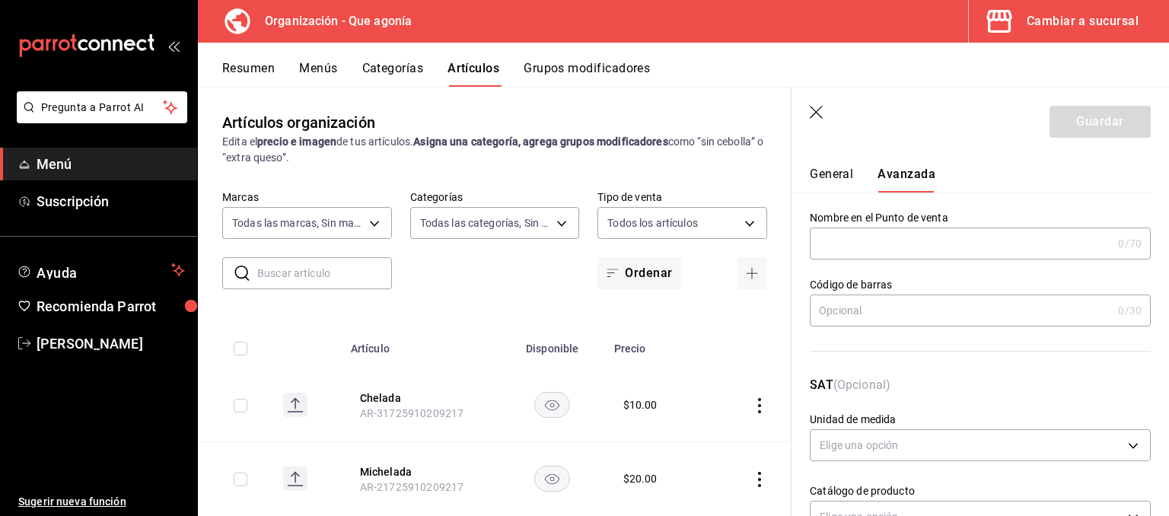
scroll to position [0, 0]
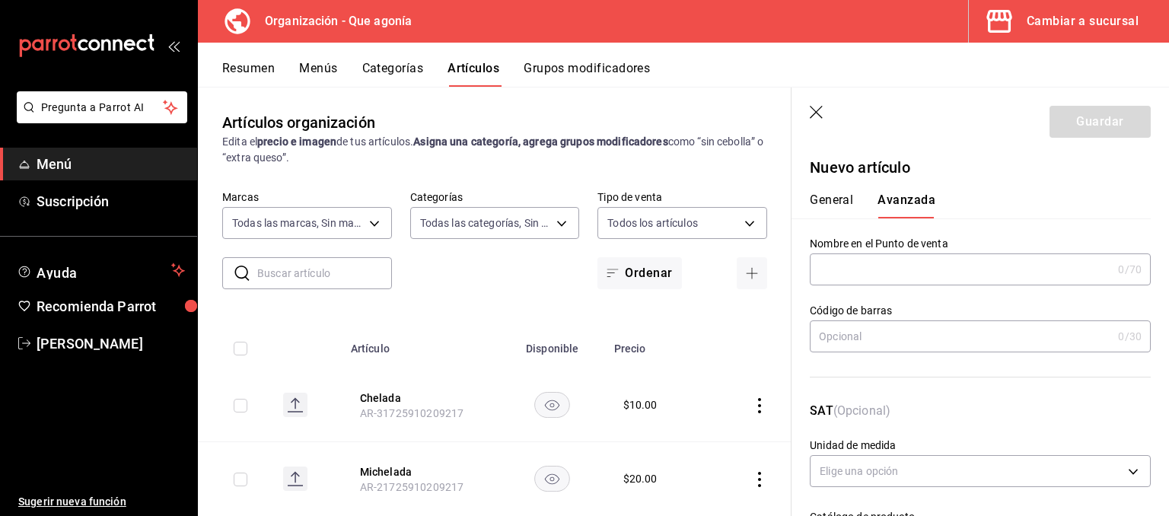
click at [908, 259] on input "text" at bounding box center [960, 269] width 302 height 30
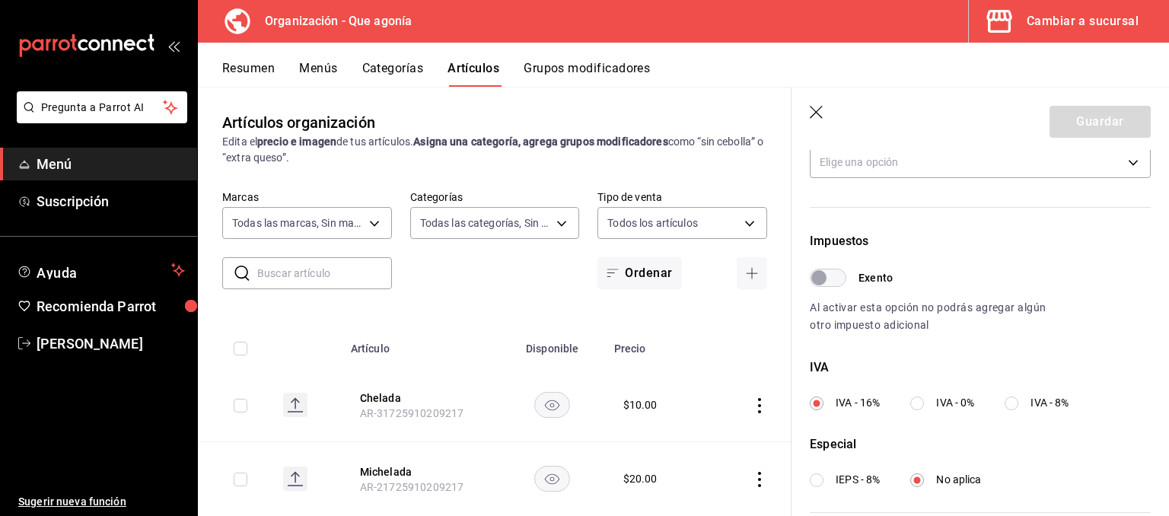
scroll to position [558, 0]
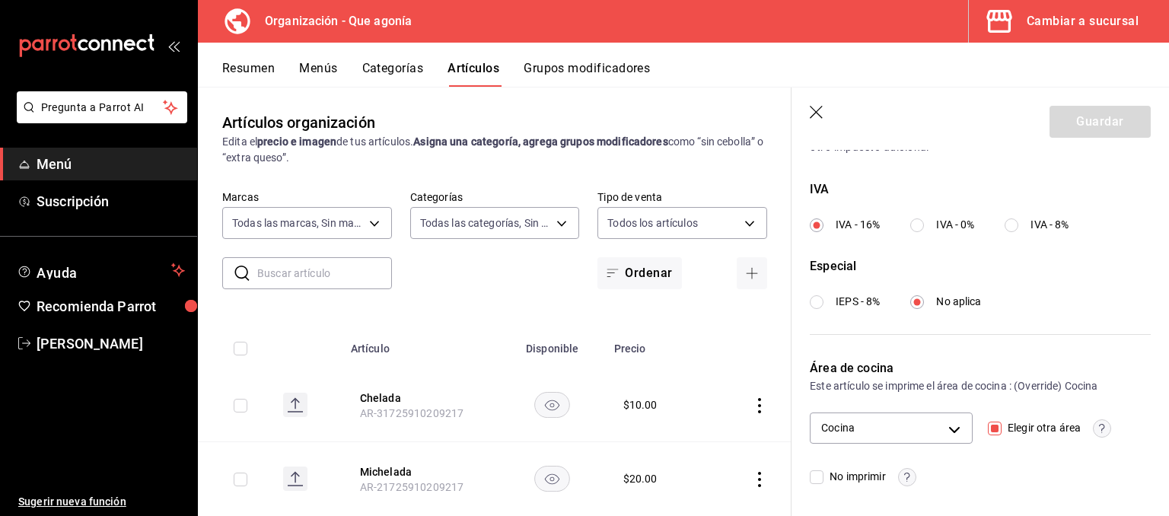
click at [819, 473] on input "No imprimir" at bounding box center [816, 477] width 14 height 14
checkbox input "false"
click at [987, 427] on input "Elegir otra área" at bounding box center [994, 428] width 14 height 14
checkbox input "false"
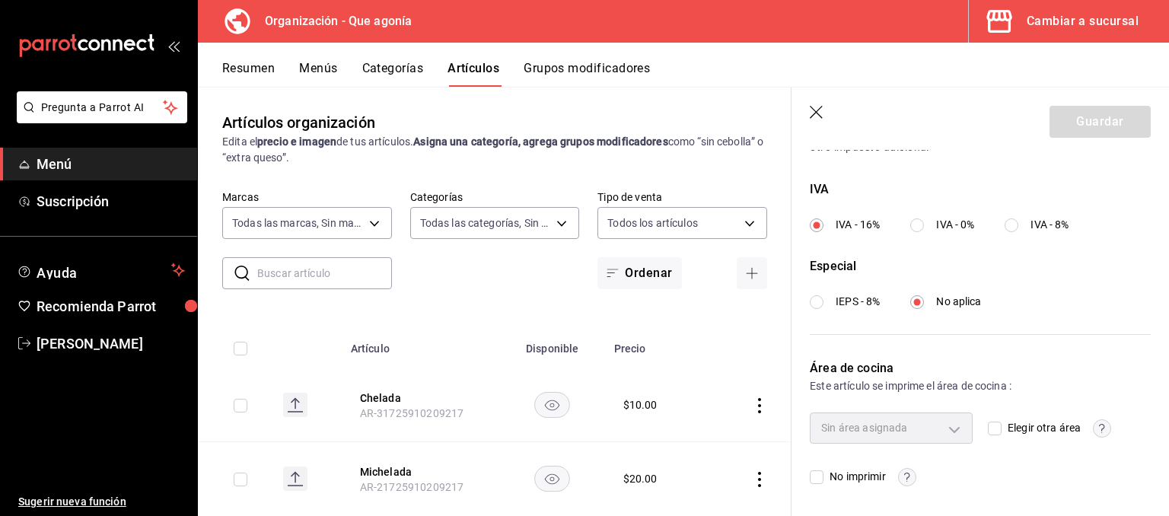
click at [987, 428] on input "Elegir otra área" at bounding box center [994, 428] width 14 height 14
checkbox input "true"
click at [920, 419] on body "Pregunta a Parrot AI Menú Suscripción Ayuda Recomienda Parrot [PERSON_NAME] Sug…" at bounding box center [584, 258] width 1169 height 516
click at [880, 466] on li "Cocina" at bounding box center [887, 476] width 155 height 31
type input "6703ce12-19e1-4e1a-a590-8c3cd563f45a"
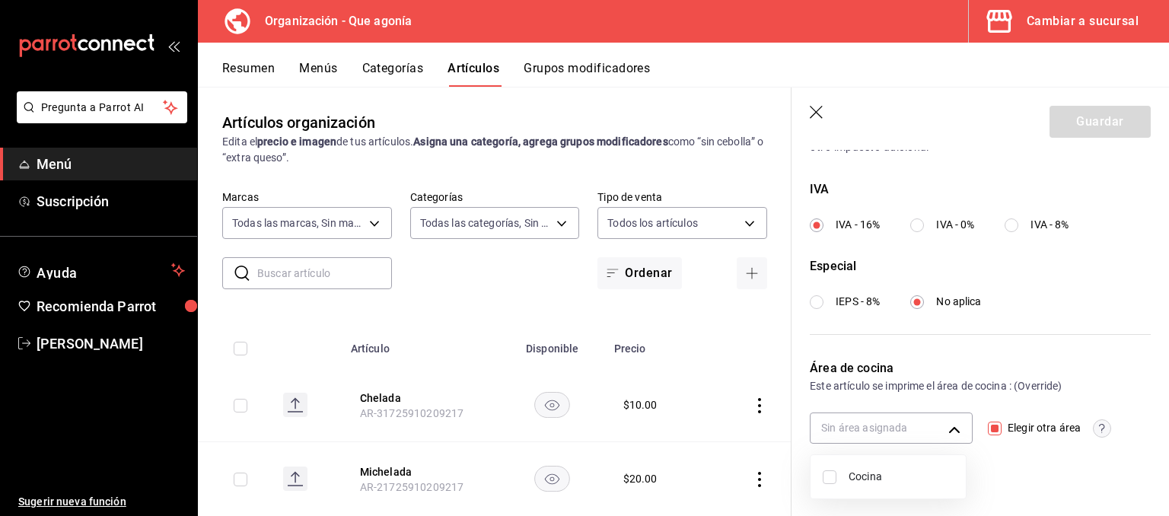
checkbox input "true"
click at [1038, 457] on div at bounding box center [584, 258] width 1169 height 516
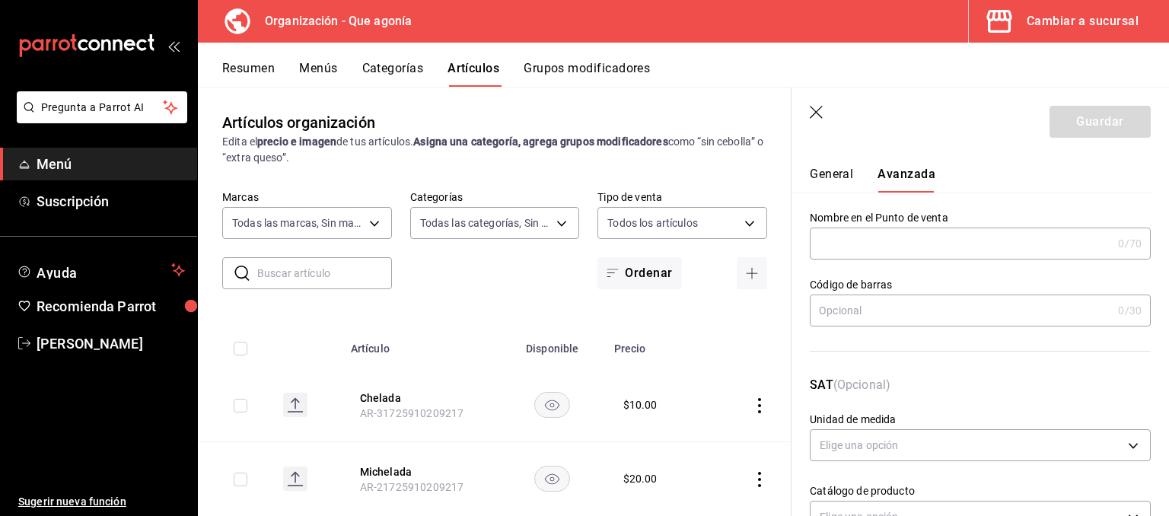
scroll to position [0, 0]
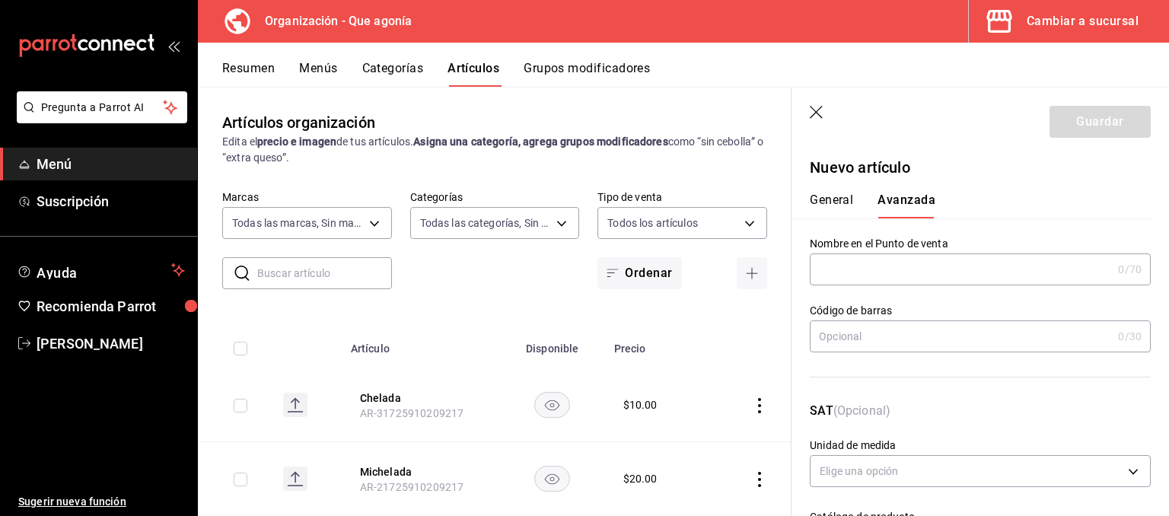
click at [837, 199] on button "General" at bounding box center [830, 205] width 43 height 26
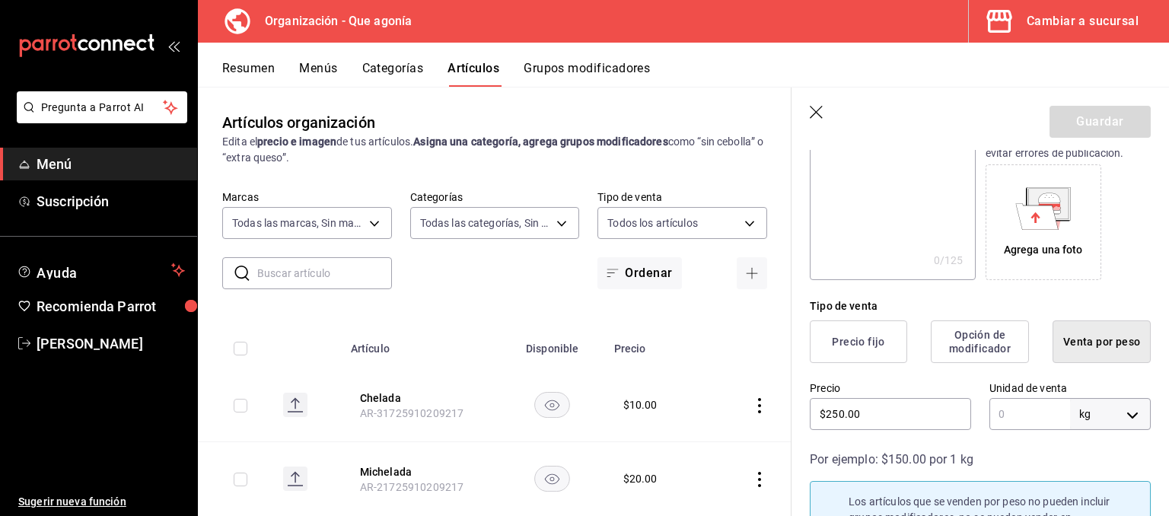
scroll to position [380, 0]
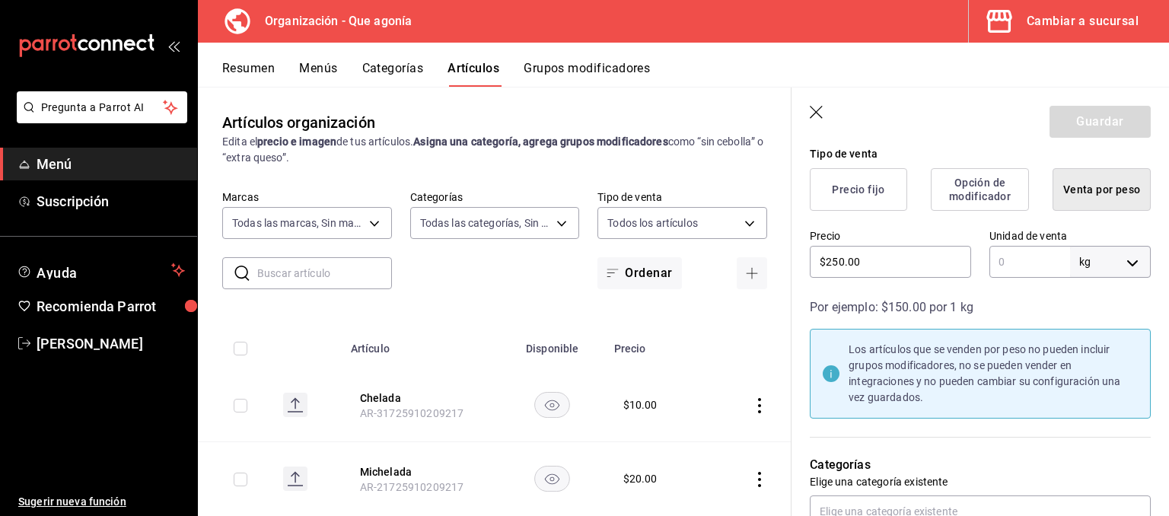
click at [1127, 266] on body "Pregunta a Parrot AI Menú Suscripción Ayuda Recomienda Parrot [PERSON_NAME] Sug…" at bounding box center [584, 258] width 1169 height 516
click at [1127, 266] on div at bounding box center [584, 258] width 1169 height 516
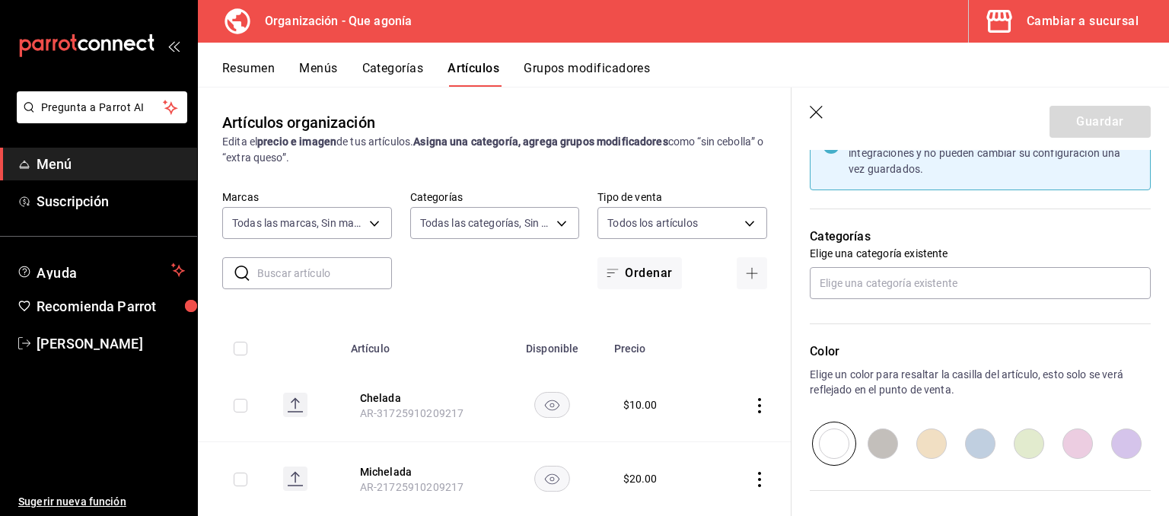
scroll to position [749, 0]
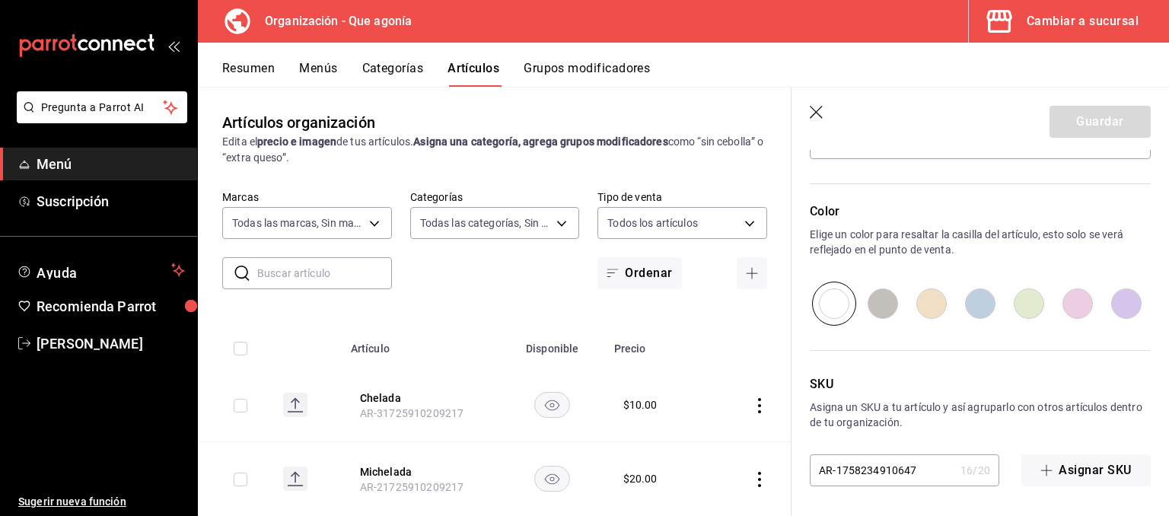
click at [1102, 120] on div "Guardar" at bounding box center [1099, 122] width 101 height 32
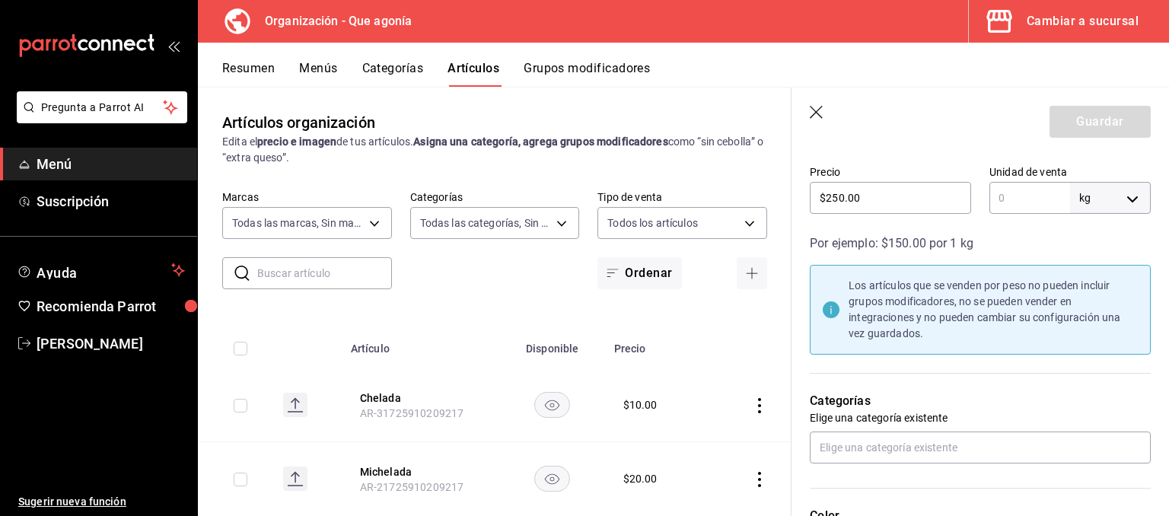
scroll to position [0, 0]
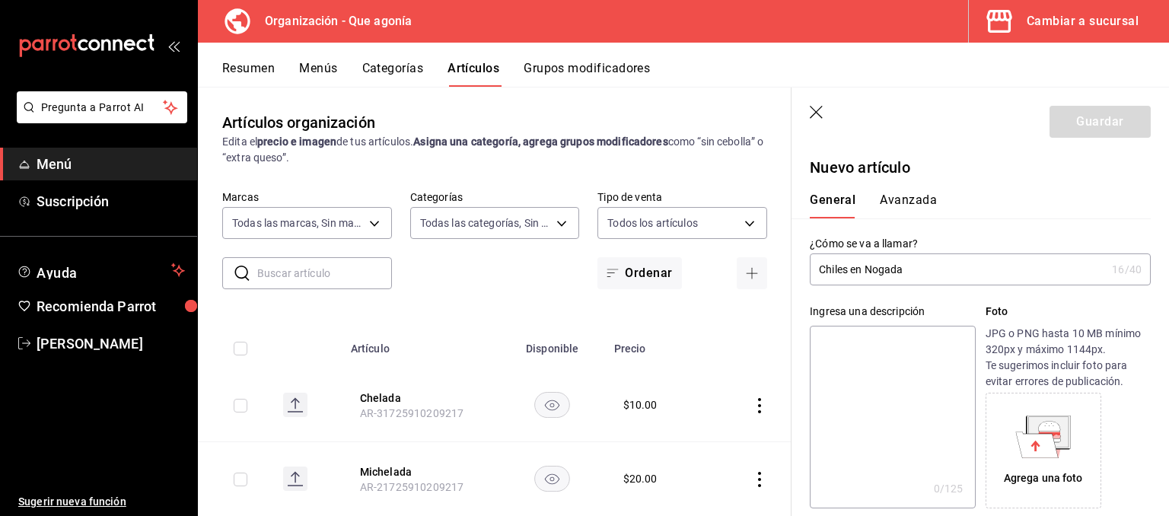
click at [910, 198] on button "Avanzada" at bounding box center [907, 205] width 57 height 26
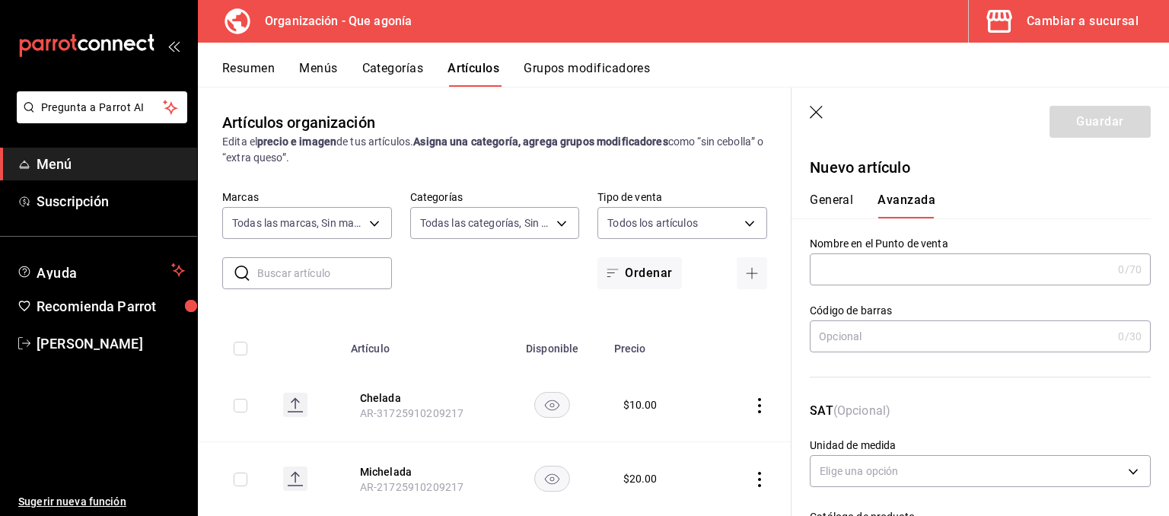
click at [961, 275] on input "text" at bounding box center [960, 269] width 302 height 30
click at [945, 339] on input "text" at bounding box center [960, 336] width 302 height 30
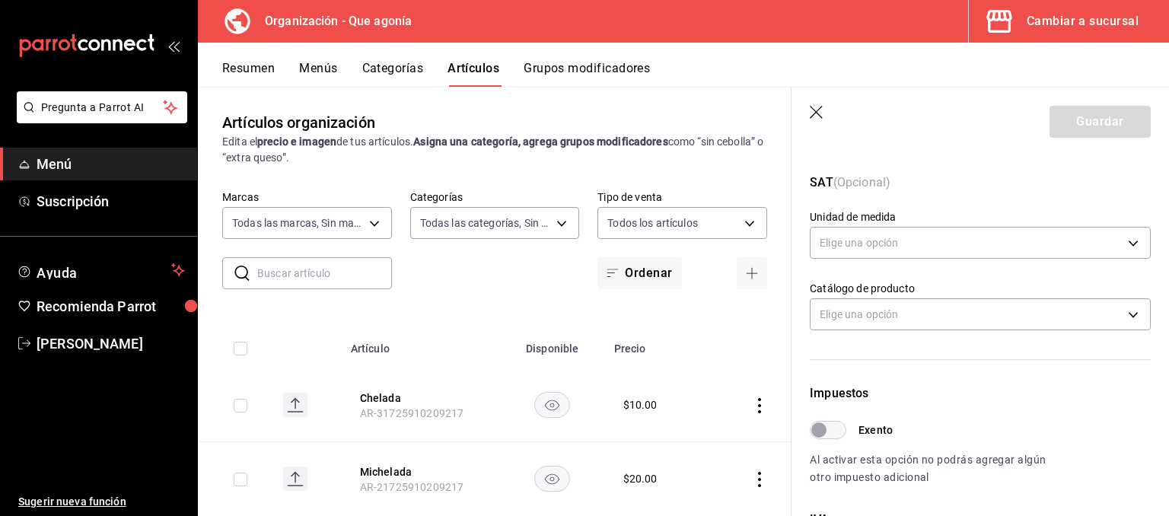
scroll to position [456, 0]
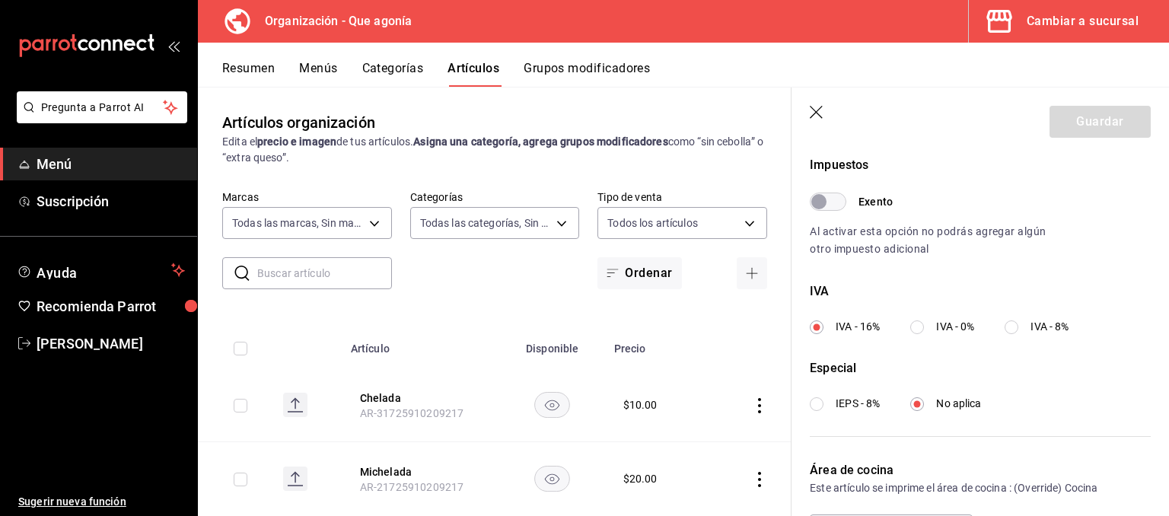
click at [825, 195] on input "Exento" at bounding box center [818, 201] width 55 height 18
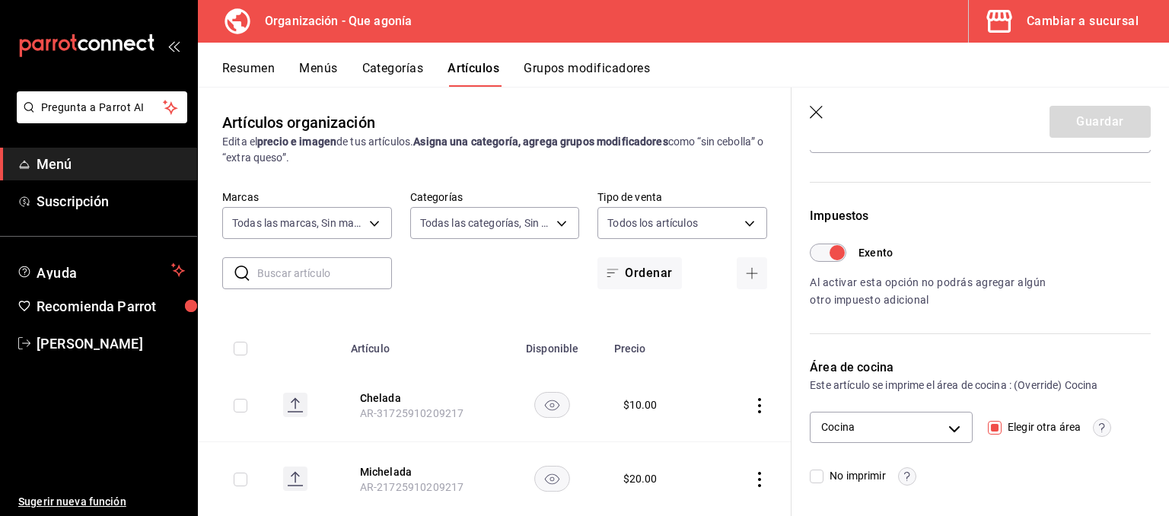
scroll to position [405, 0]
click at [820, 254] on input "Exento" at bounding box center [836, 253] width 55 height 18
checkbox input "false"
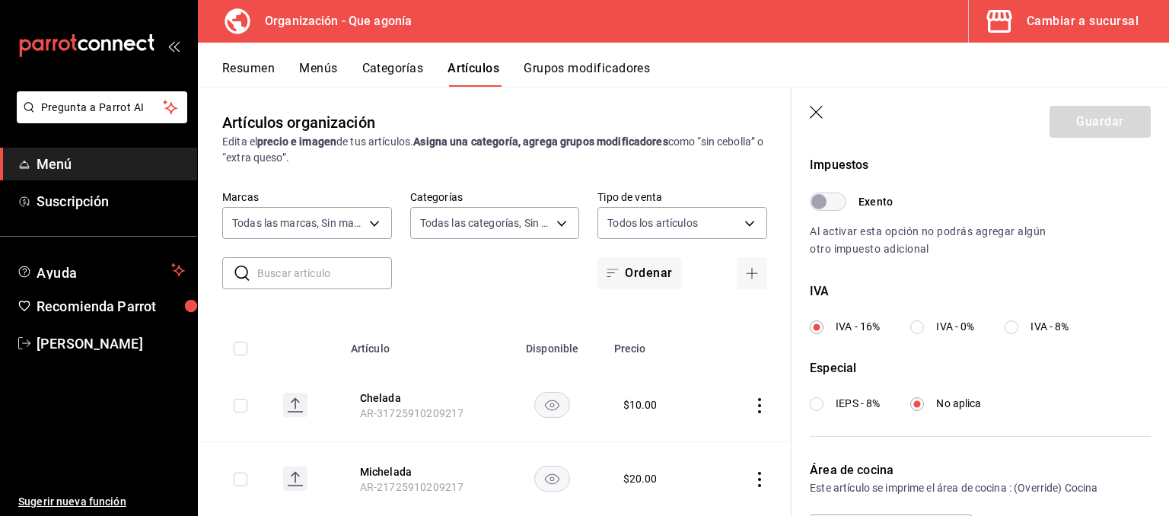
scroll to position [558, 0]
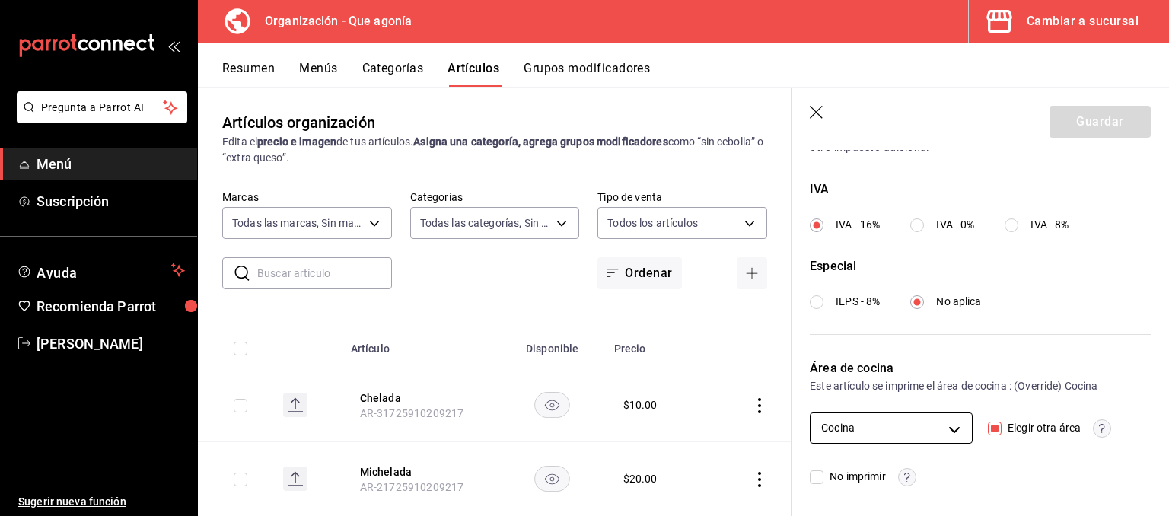
click at [943, 429] on body "Pregunta a Parrot AI Menú Suscripción Ayuda Recomienda Parrot [PERSON_NAME] Sug…" at bounding box center [584, 258] width 1169 height 516
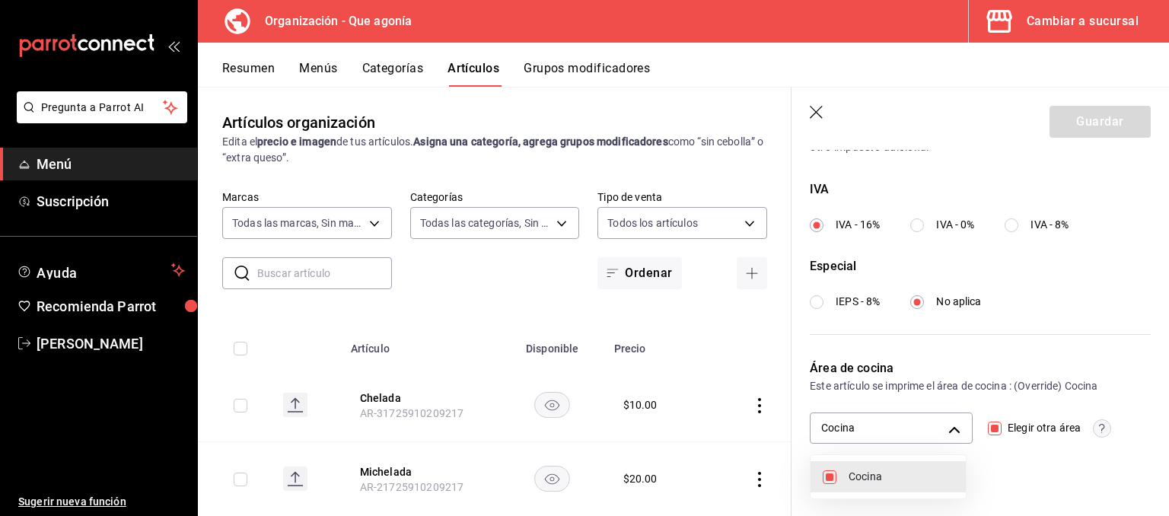
click at [1026, 427] on div at bounding box center [584, 258] width 1169 height 516
click at [1001, 424] on span "Elegir otra área" at bounding box center [1040, 428] width 79 height 16
click at [1000, 424] on input "Elegir otra área" at bounding box center [994, 428] width 14 height 14
checkbox input "false"
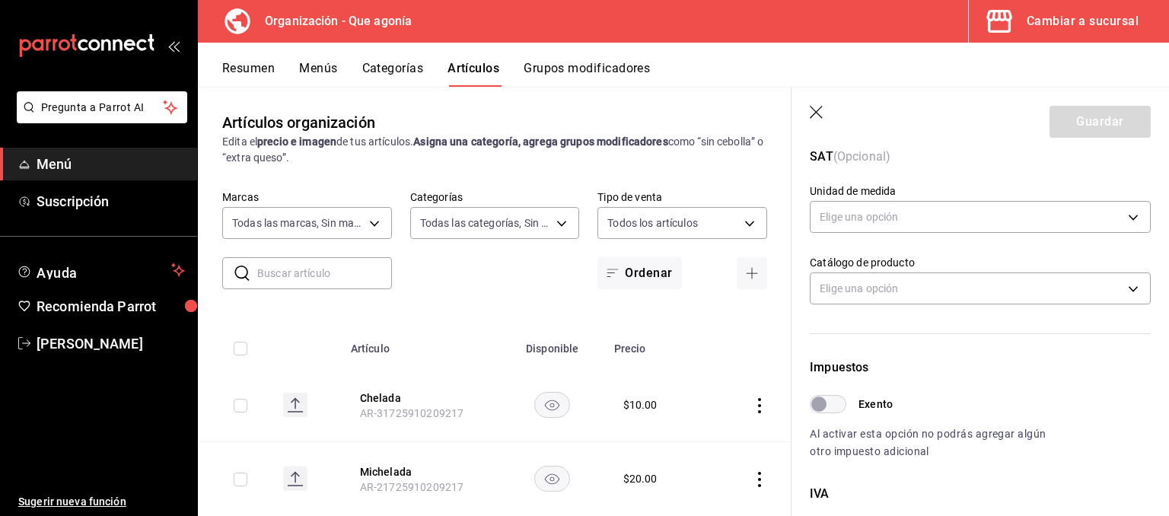
scroll to position [0, 0]
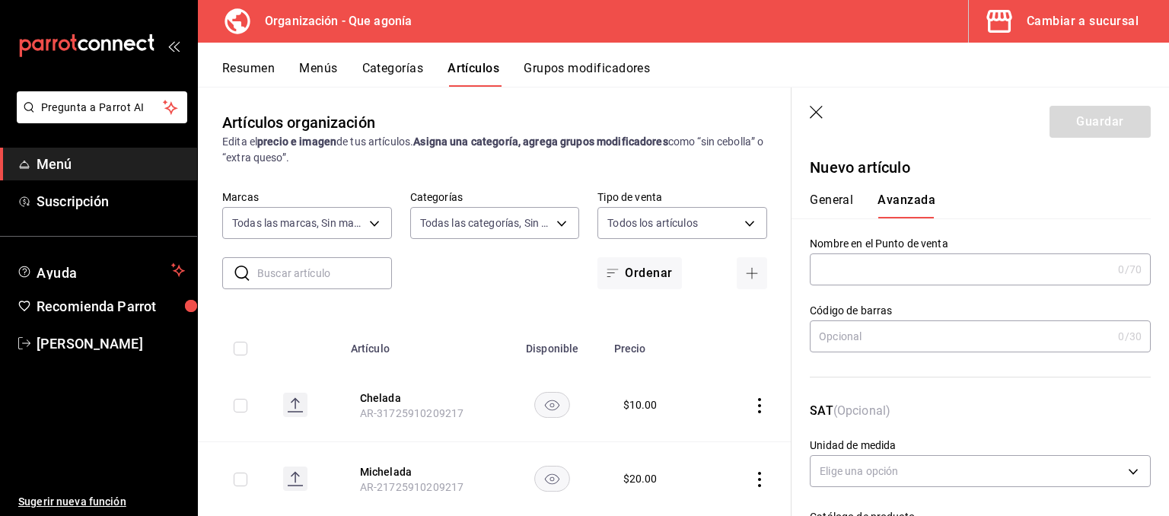
click at [828, 112] on header "Guardar" at bounding box center [979, 118] width 377 height 62
click at [817, 113] on icon "button" at bounding box center [815, 112] width 13 height 13
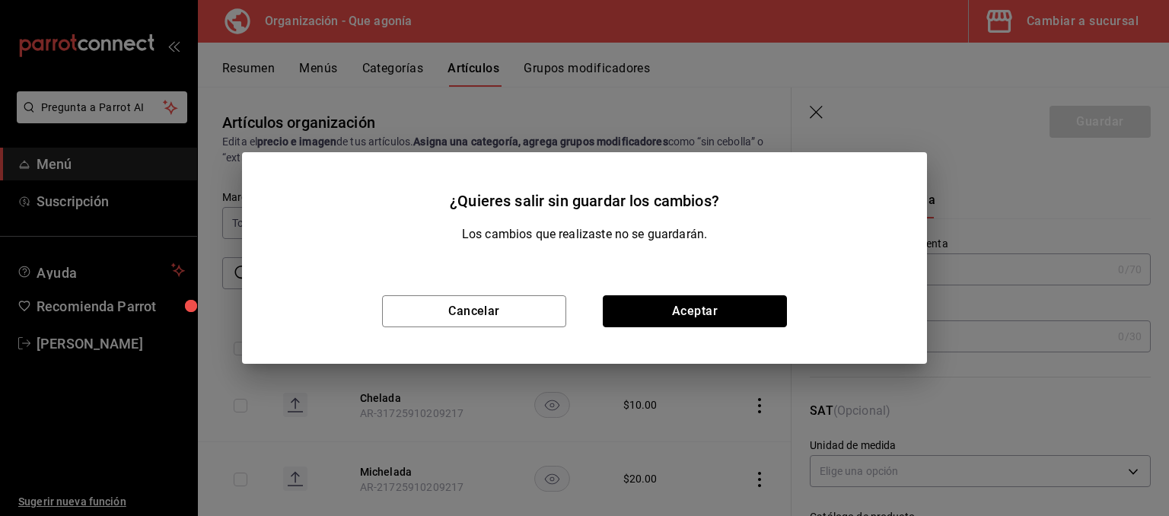
click at [723, 316] on button "Aceptar" at bounding box center [695, 311] width 184 height 32
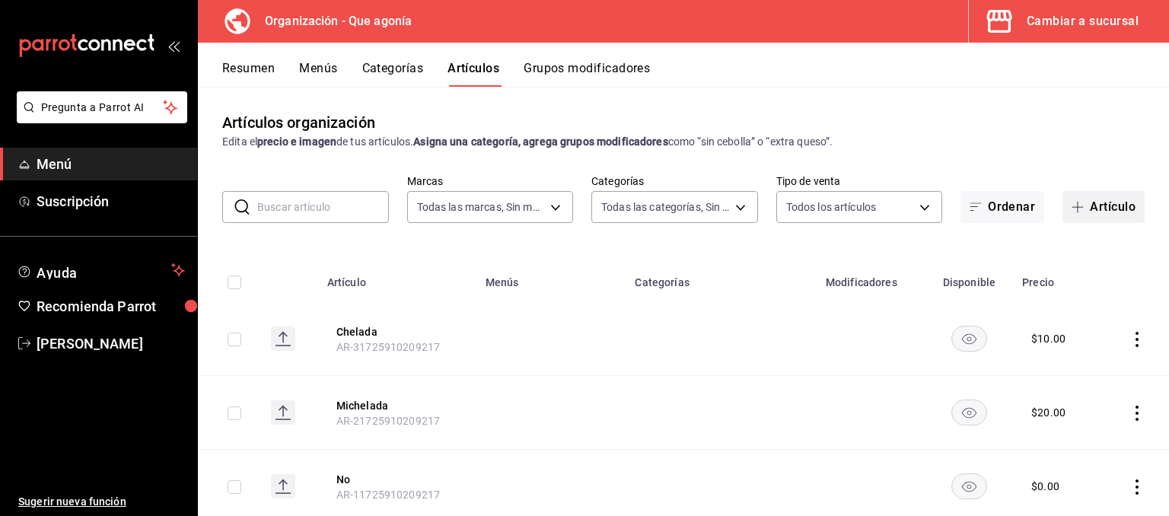
click at [1096, 202] on button "Artículo" at bounding box center [1103, 207] width 82 height 32
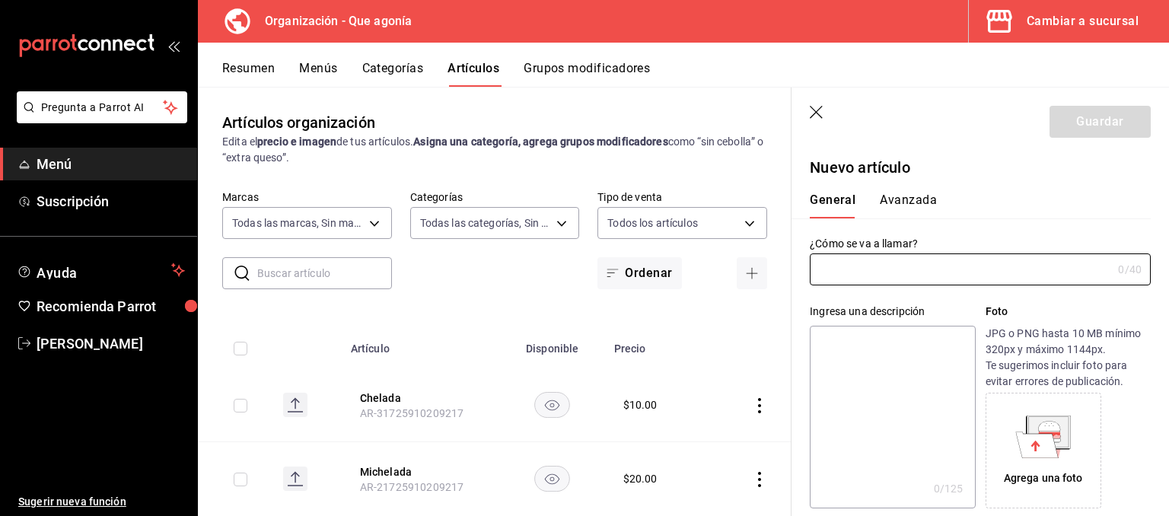
click at [903, 193] on button "Avanzada" at bounding box center [907, 205] width 57 height 26
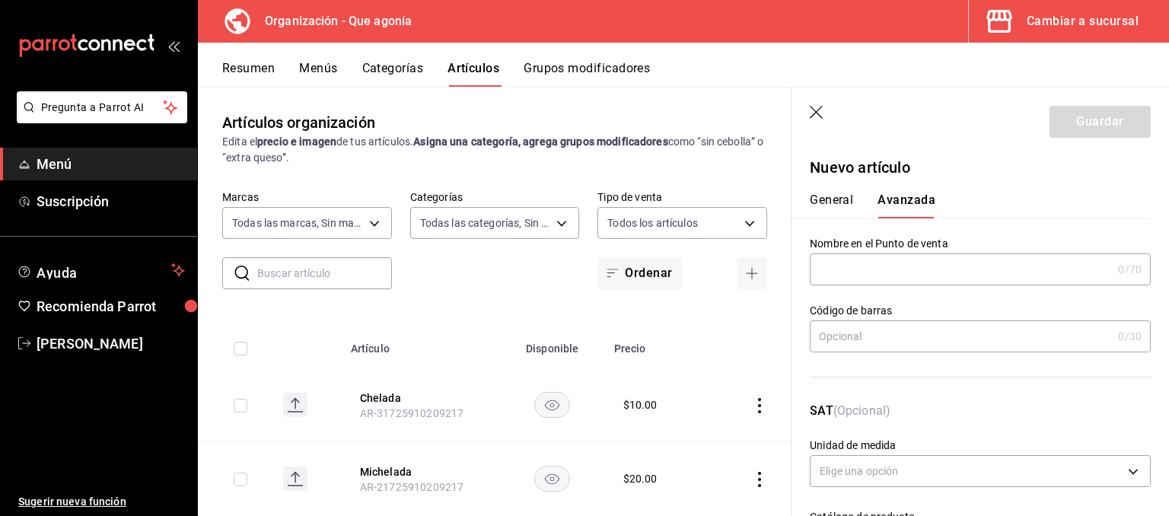
click at [819, 110] on icon "button" at bounding box center [816, 113] width 15 height 15
